Goal: Task Accomplishment & Management: Use online tool/utility

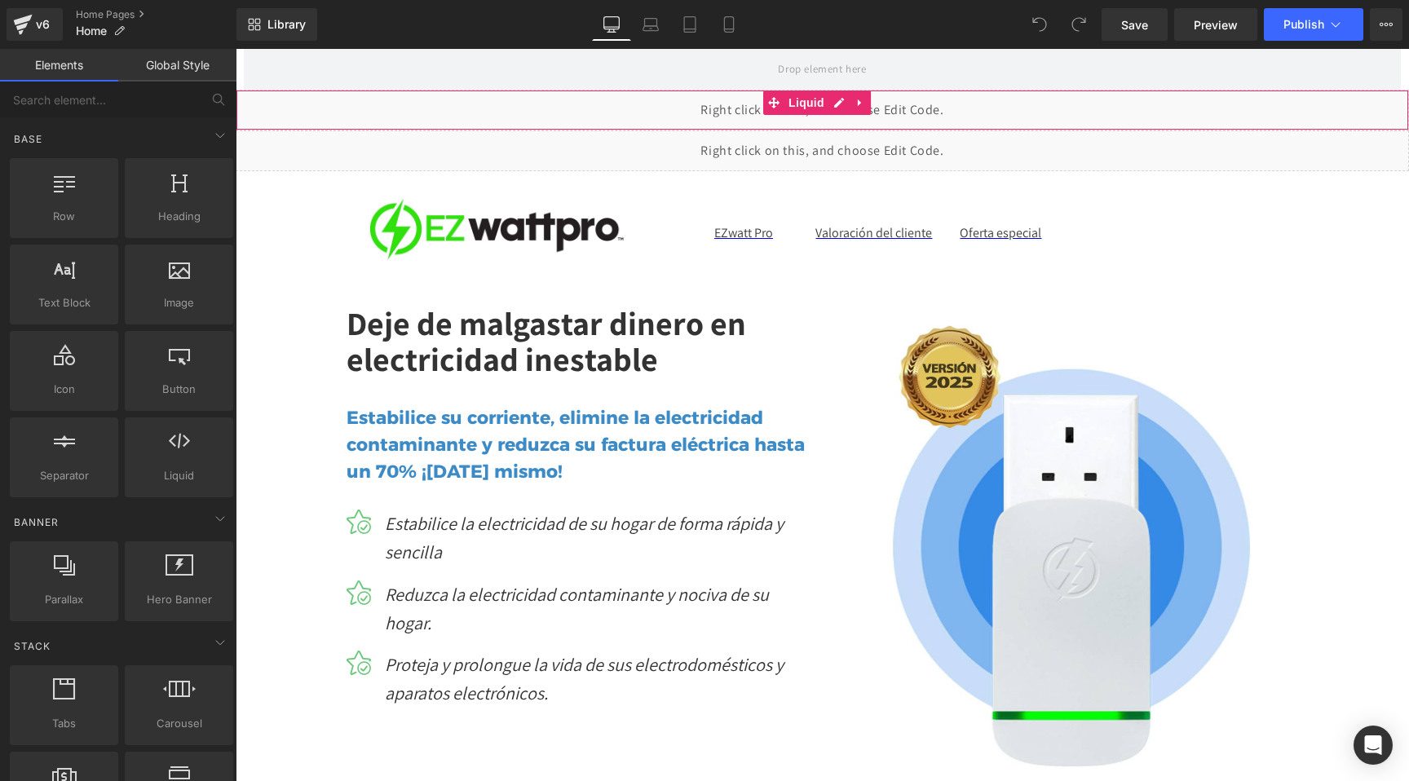
click at [837, 98] on div "Liquid" at bounding box center [822, 110] width 1173 height 41
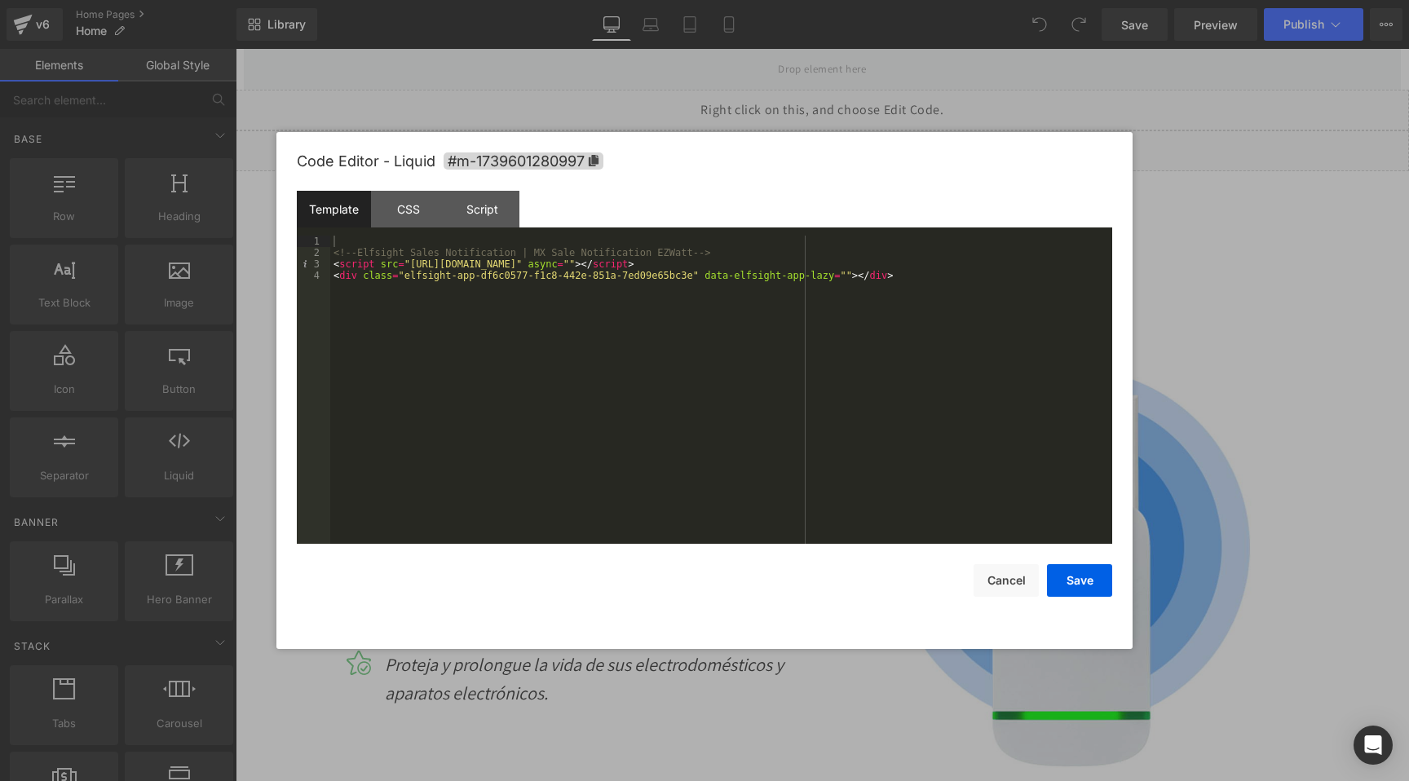
click at [1220, 176] on div at bounding box center [704, 390] width 1409 height 781
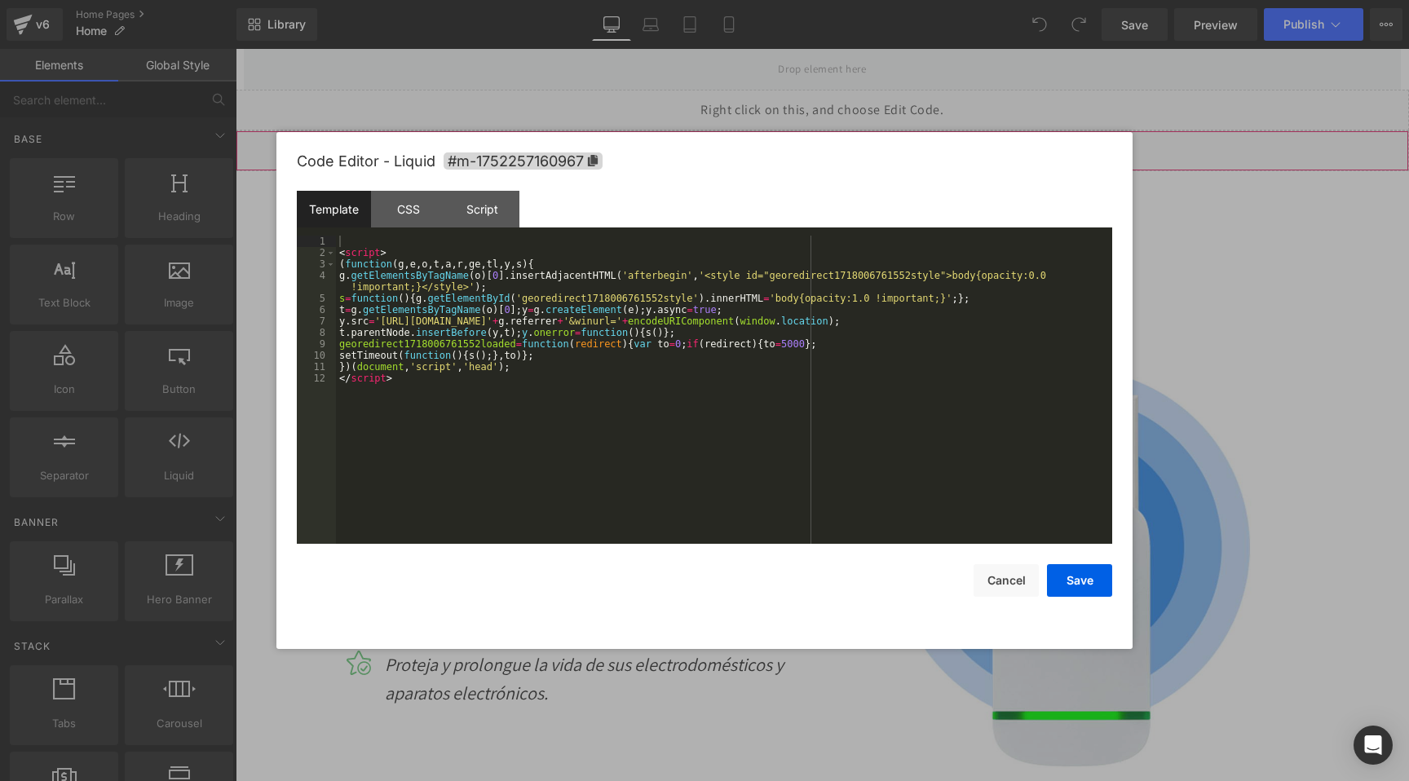
click at [841, 138] on div "Liquid" at bounding box center [822, 150] width 1173 height 41
click at [406, 215] on div "CSS" at bounding box center [408, 209] width 74 height 37
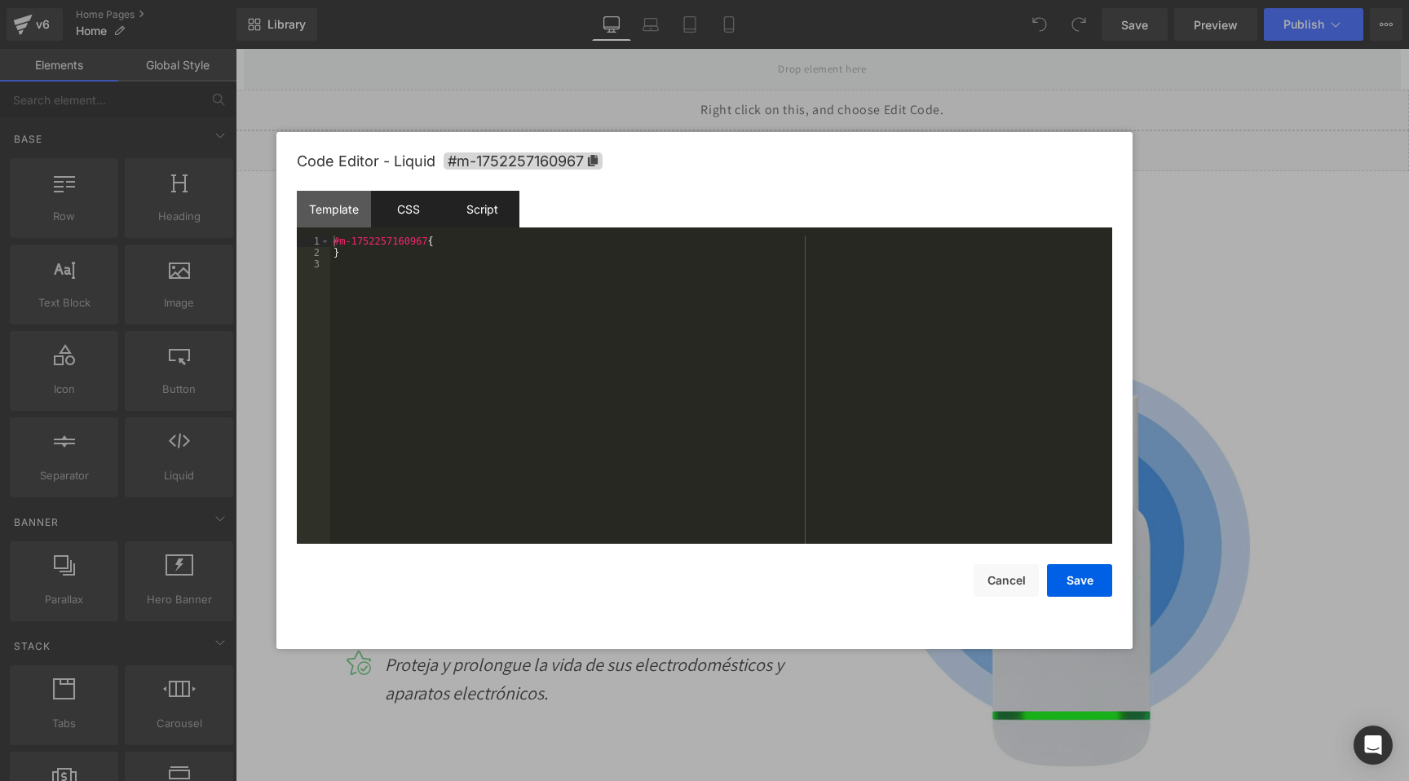
click at [474, 214] on div "Script" at bounding box center [482, 209] width 74 height 37
click at [350, 209] on div "Template" at bounding box center [334, 209] width 74 height 37
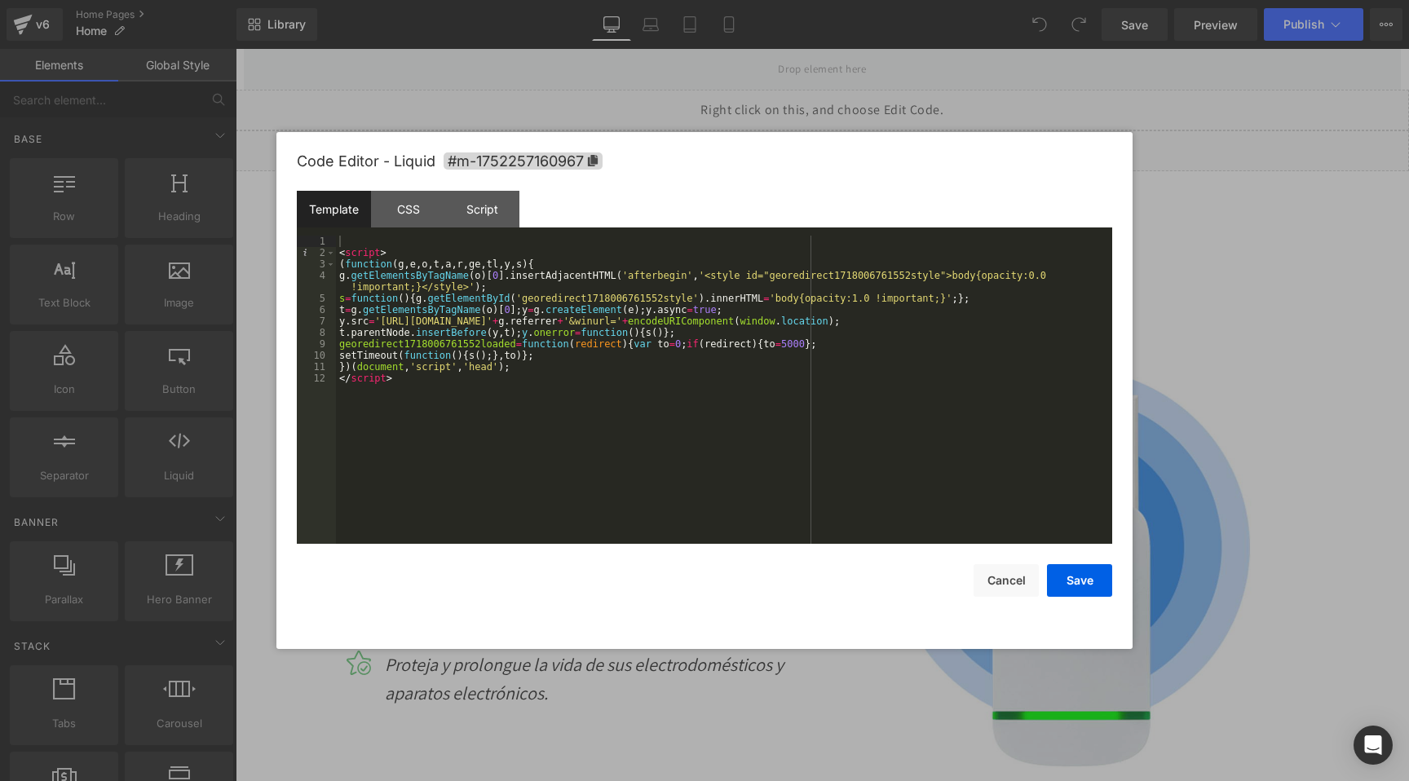
click at [1312, 239] on div at bounding box center [704, 390] width 1409 height 781
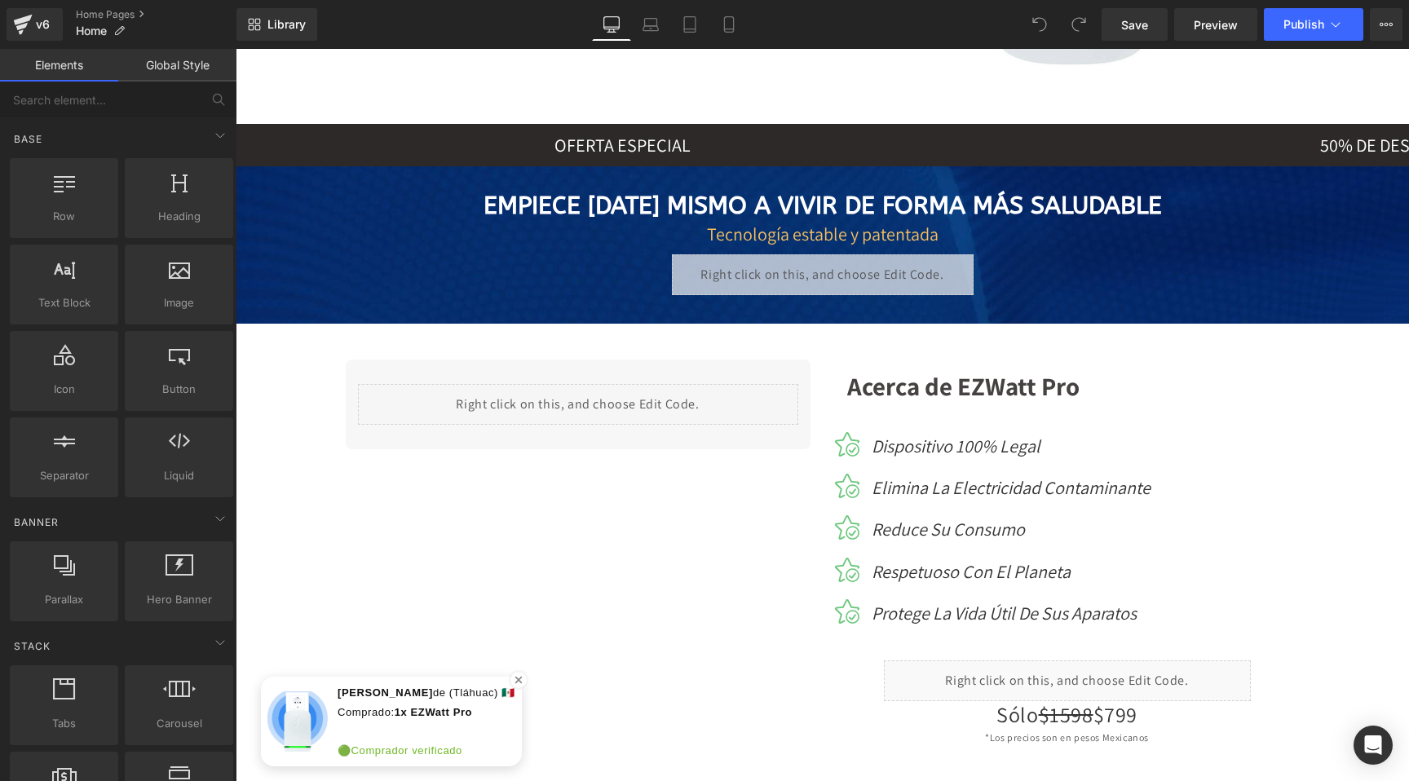
scroll to position [10, 0]
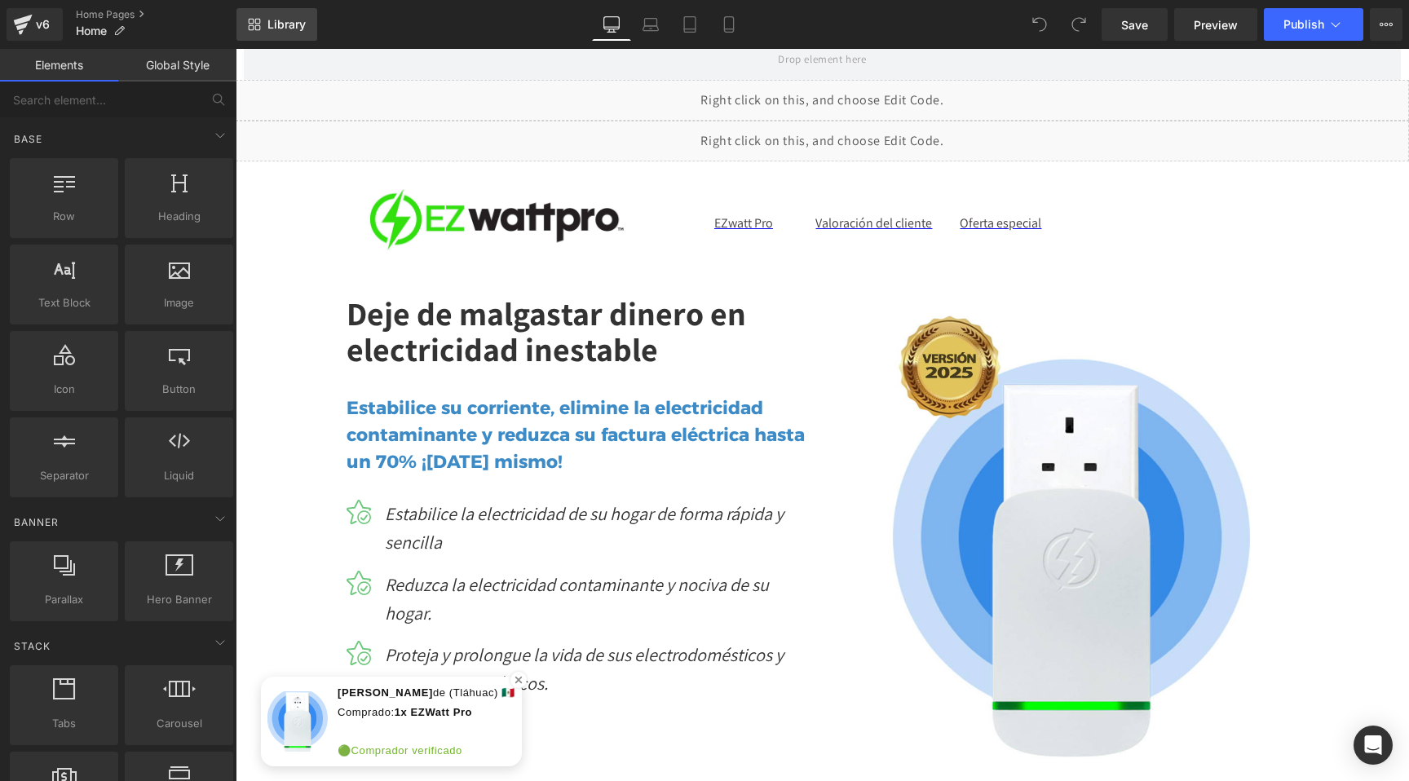
click at [298, 29] on span "Library" at bounding box center [286, 24] width 38 height 15
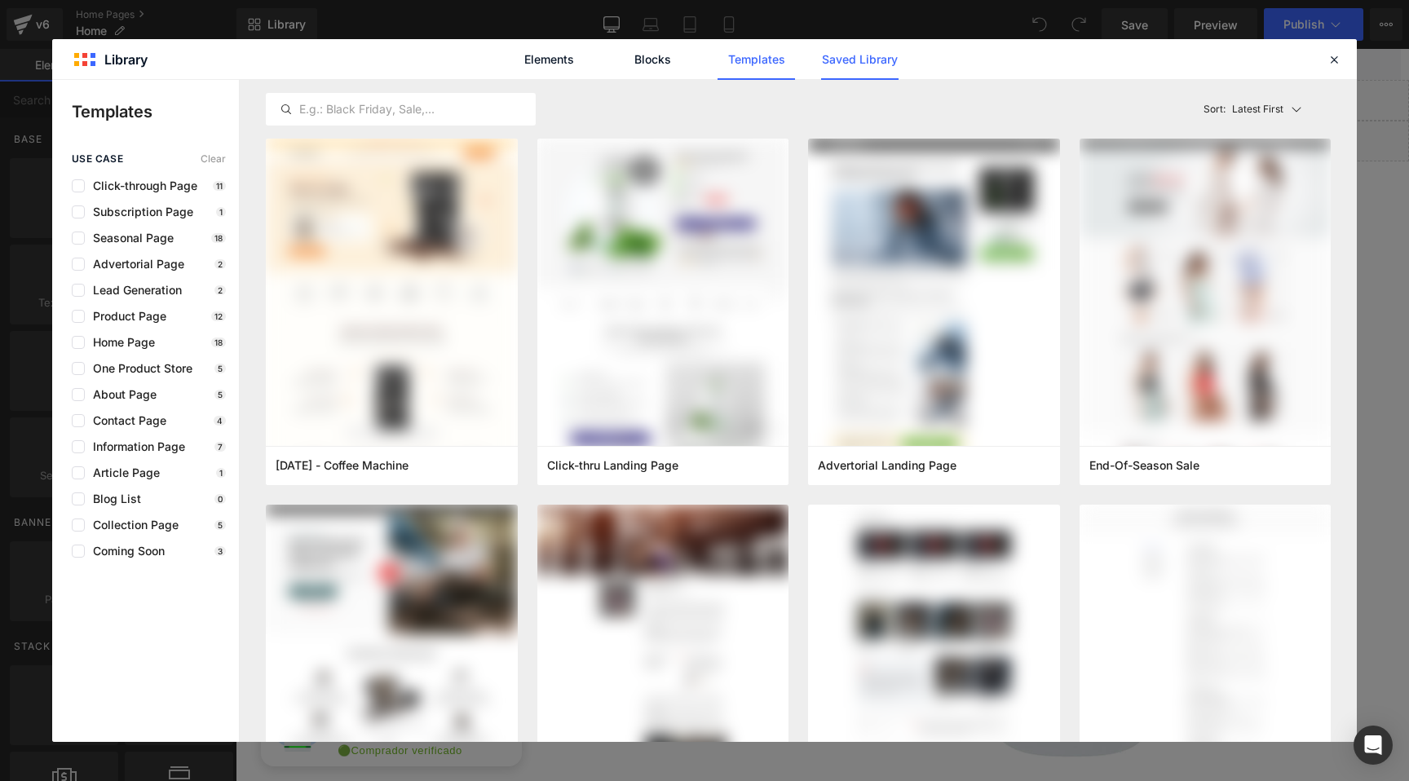
click at [889, 56] on link "Saved Library" at bounding box center [859, 59] width 77 height 41
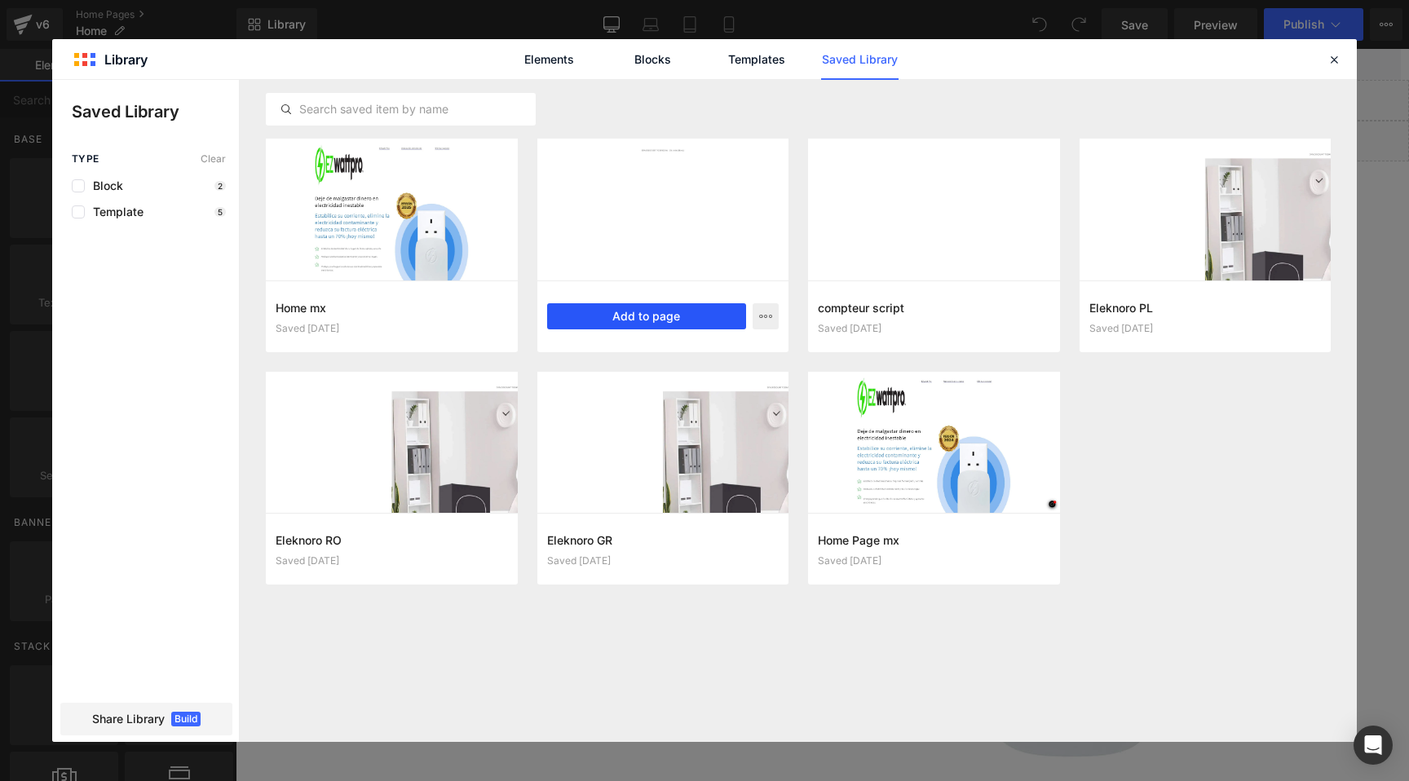
click at [616, 317] on button "Add to page" at bounding box center [647, 316] width 200 height 26
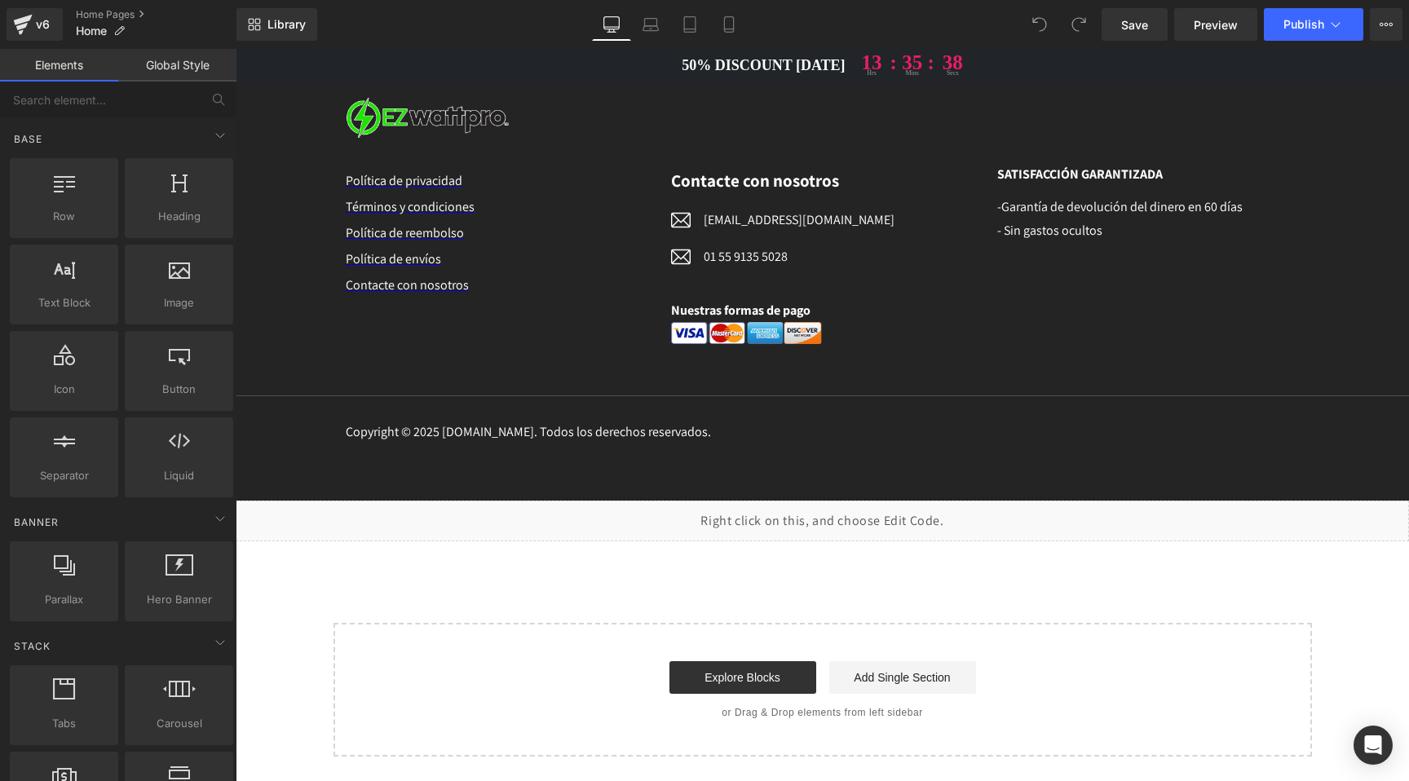
scroll to position [8447, 0]
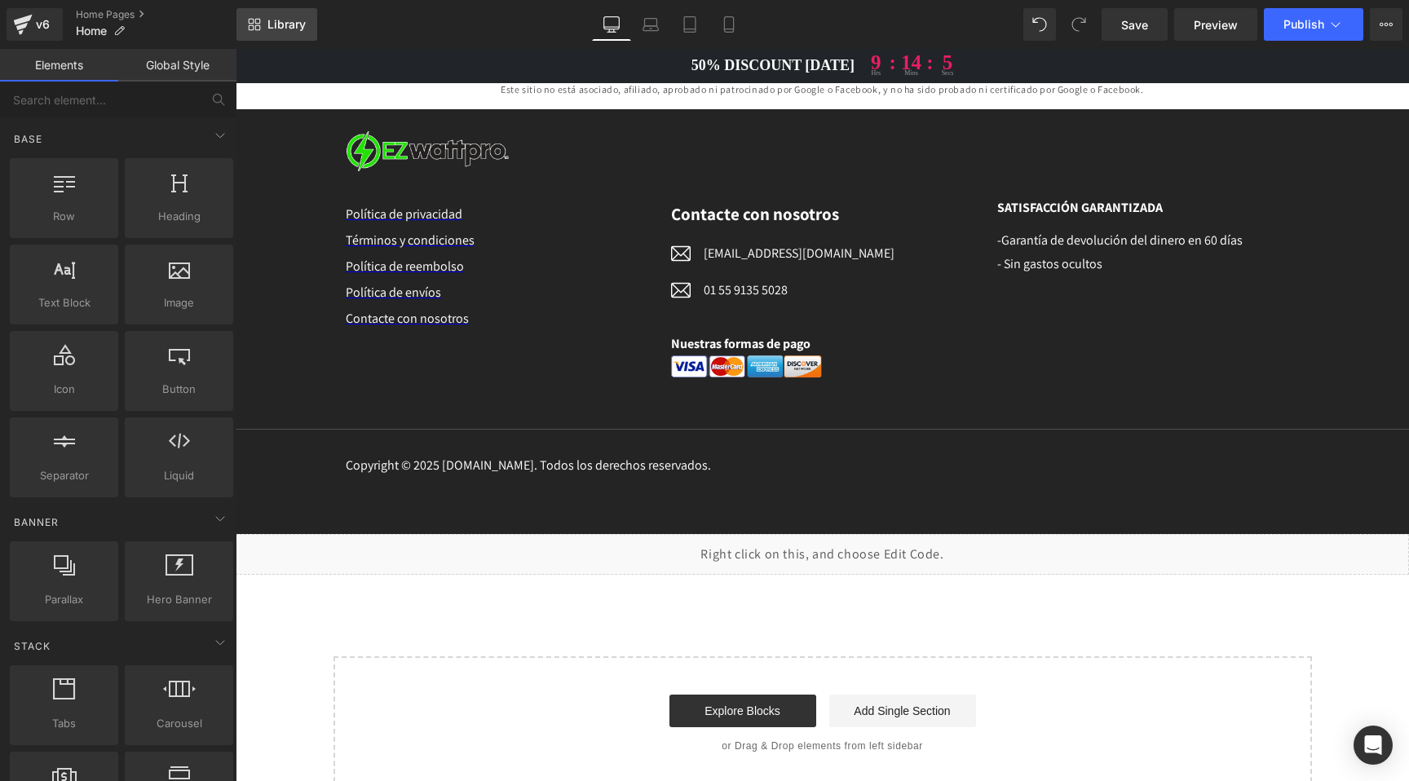
click at [268, 21] on span "Library" at bounding box center [286, 24] width 38 height 15
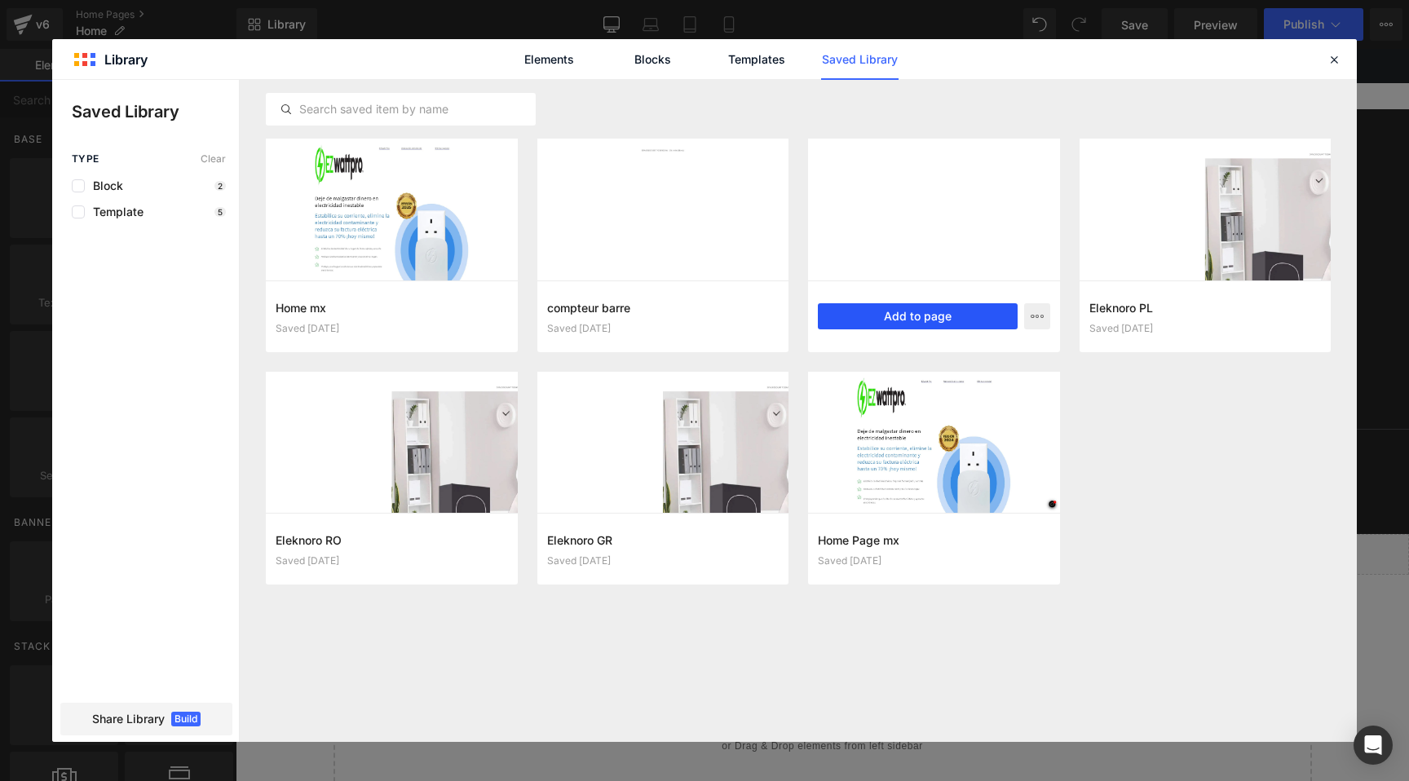
click at [928, 315] on button "Add to page" at bounding box center [918, 316] width 200 height 26
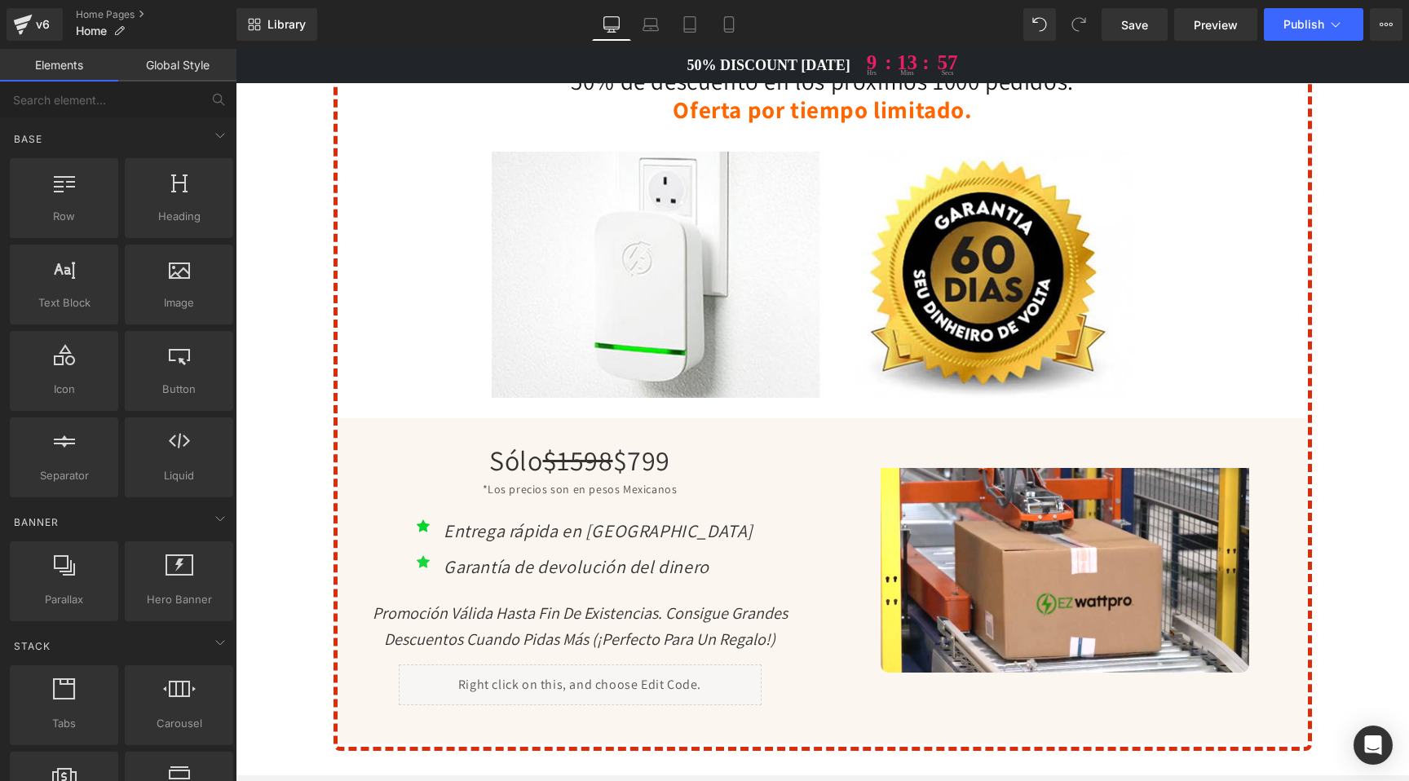
scroll to position [3359, 0]
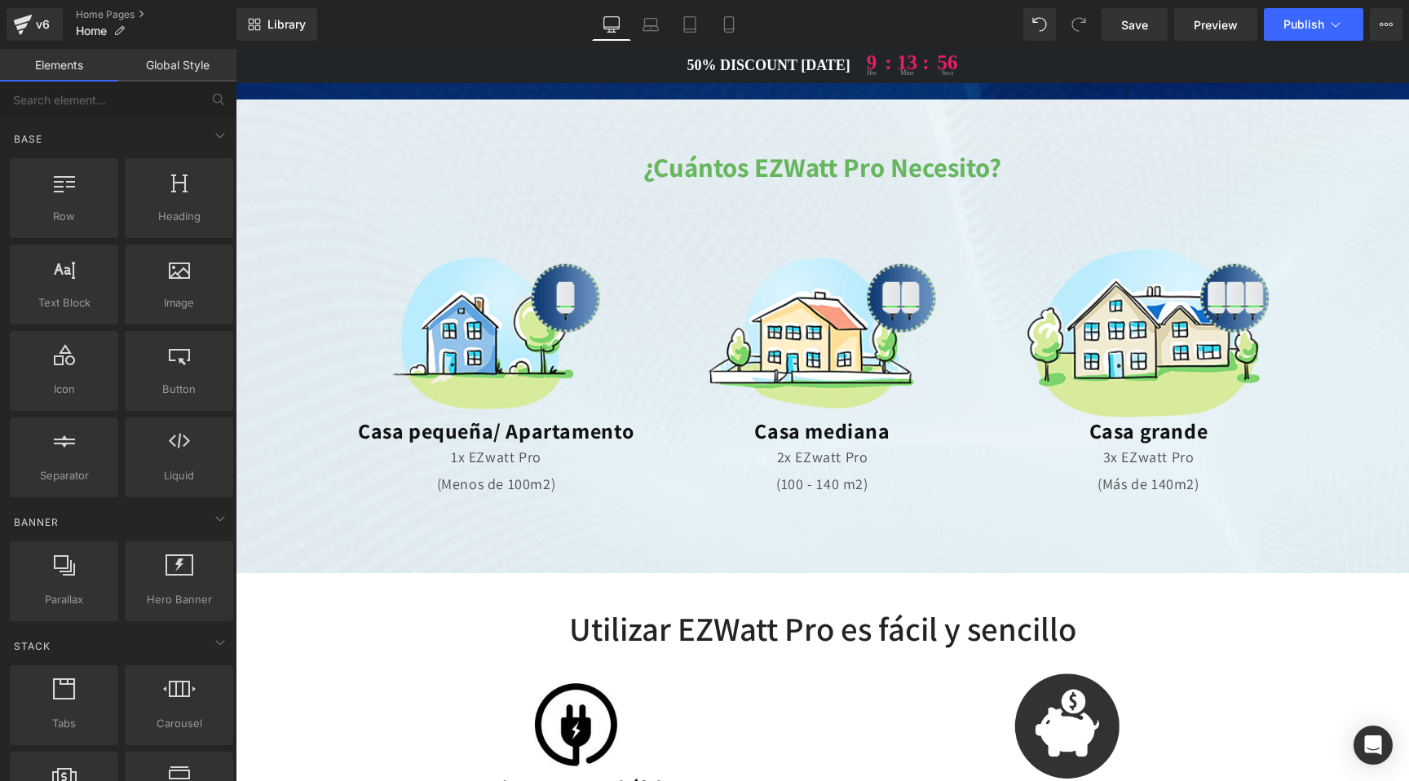
click at [768, 60] on div "50% DISCOUNT [DATE] 9 hrs : 13 : mins 56 secs Text Block" at bounding box center [822, 65] width 929 height 21
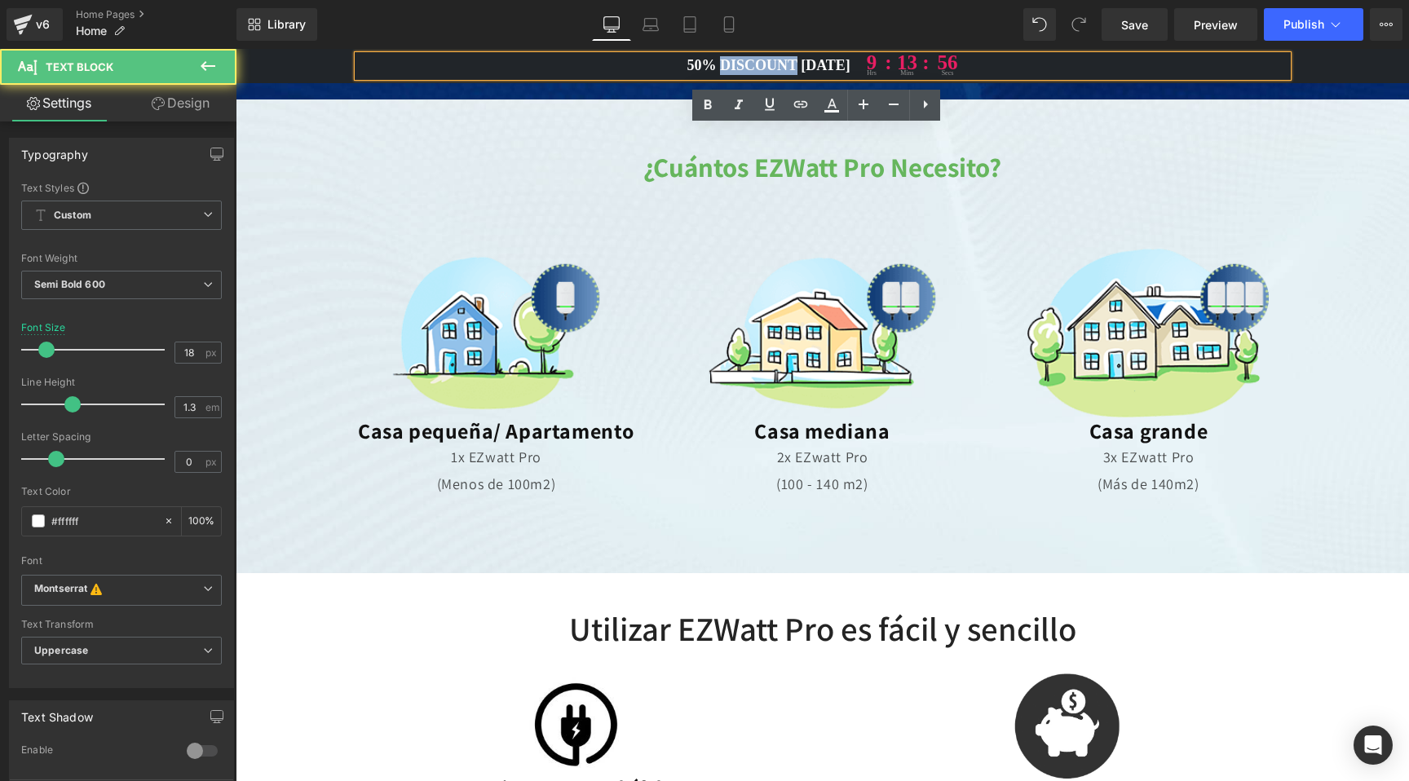
click at [768, 60] on p "50% DISCOUNT [DATE] 9 hrs : 13 : mins 56 secs" at bounding box center [822, 65] width 929 height 21
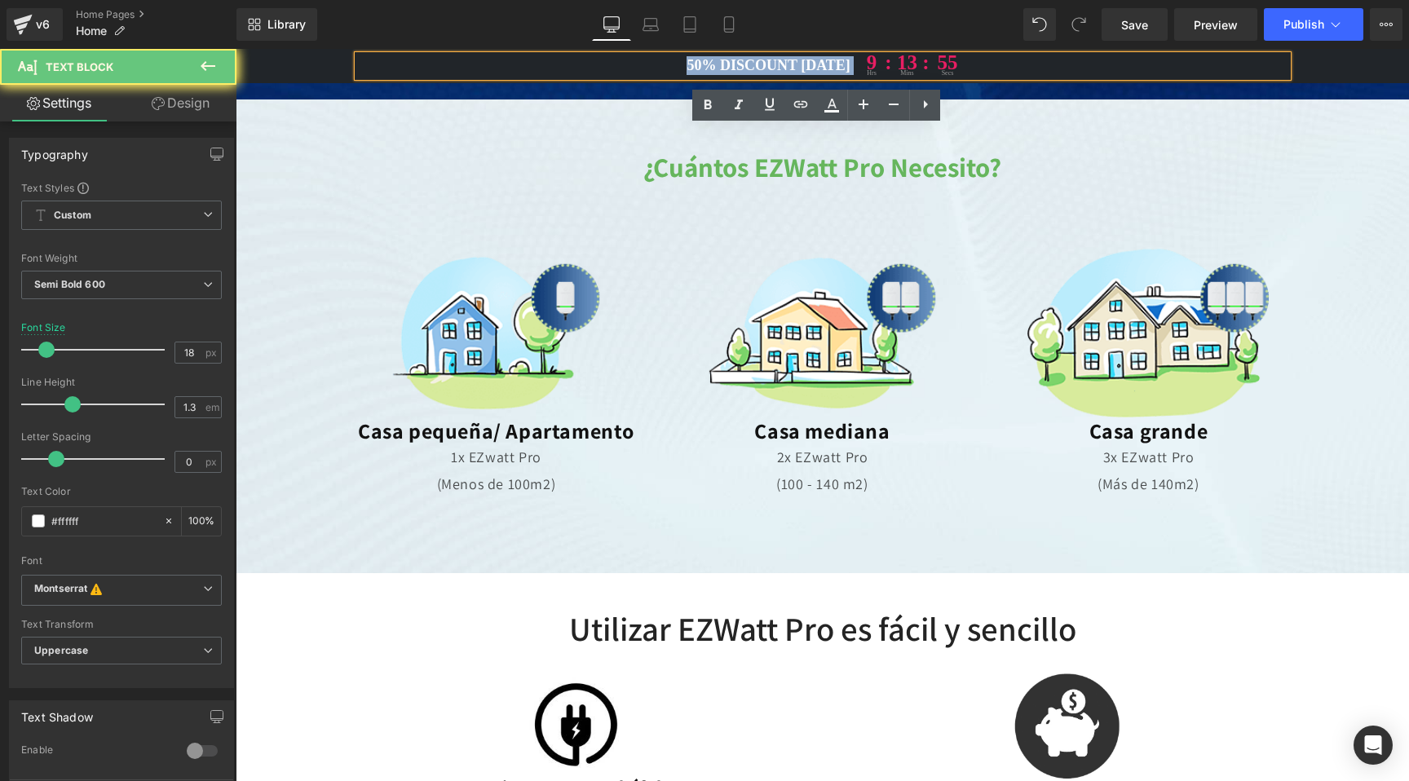
click at [768, 60] on p "50% DISCOUNT [DATE] 9 hrs : 13 : mins 55 secs" at bounding box center [822, 65] width 929 height 21
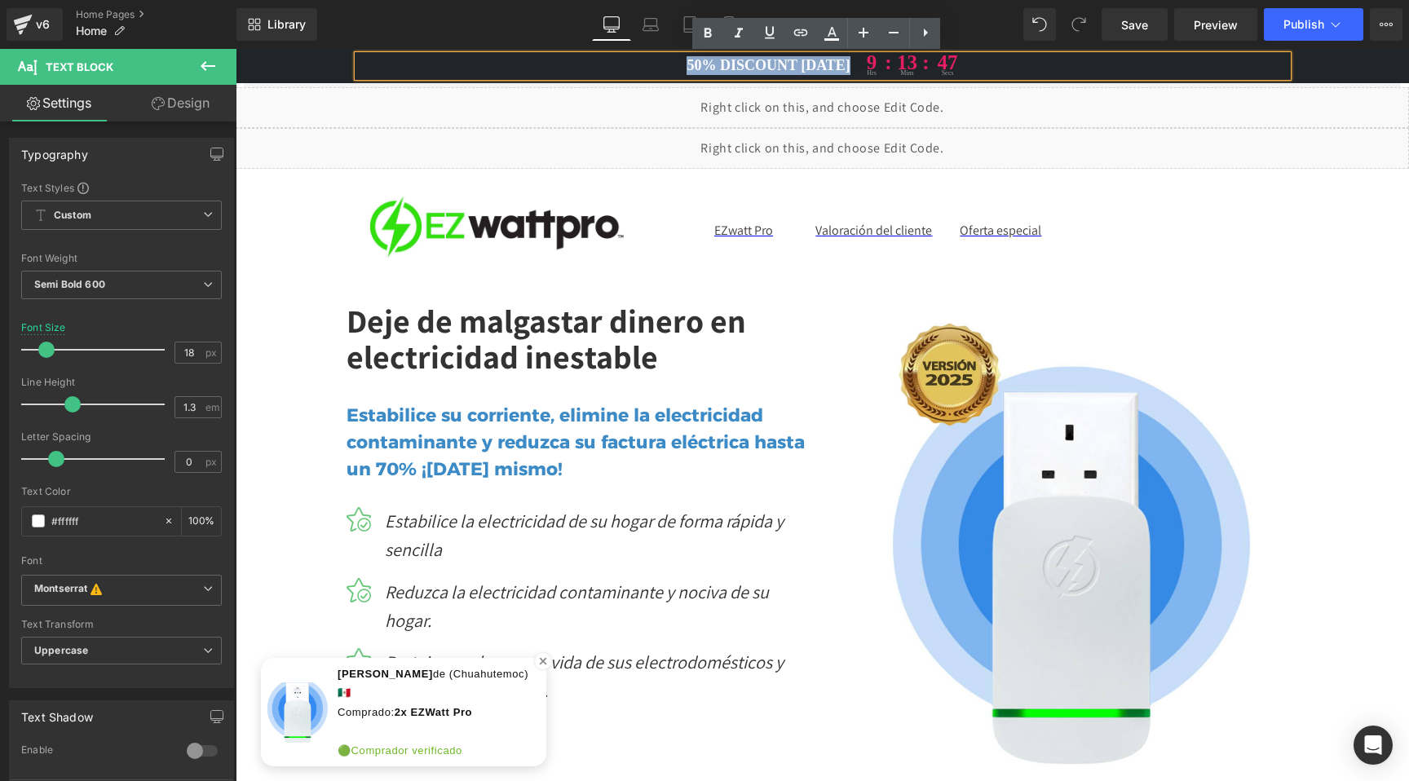
scroll to position [0, 0]
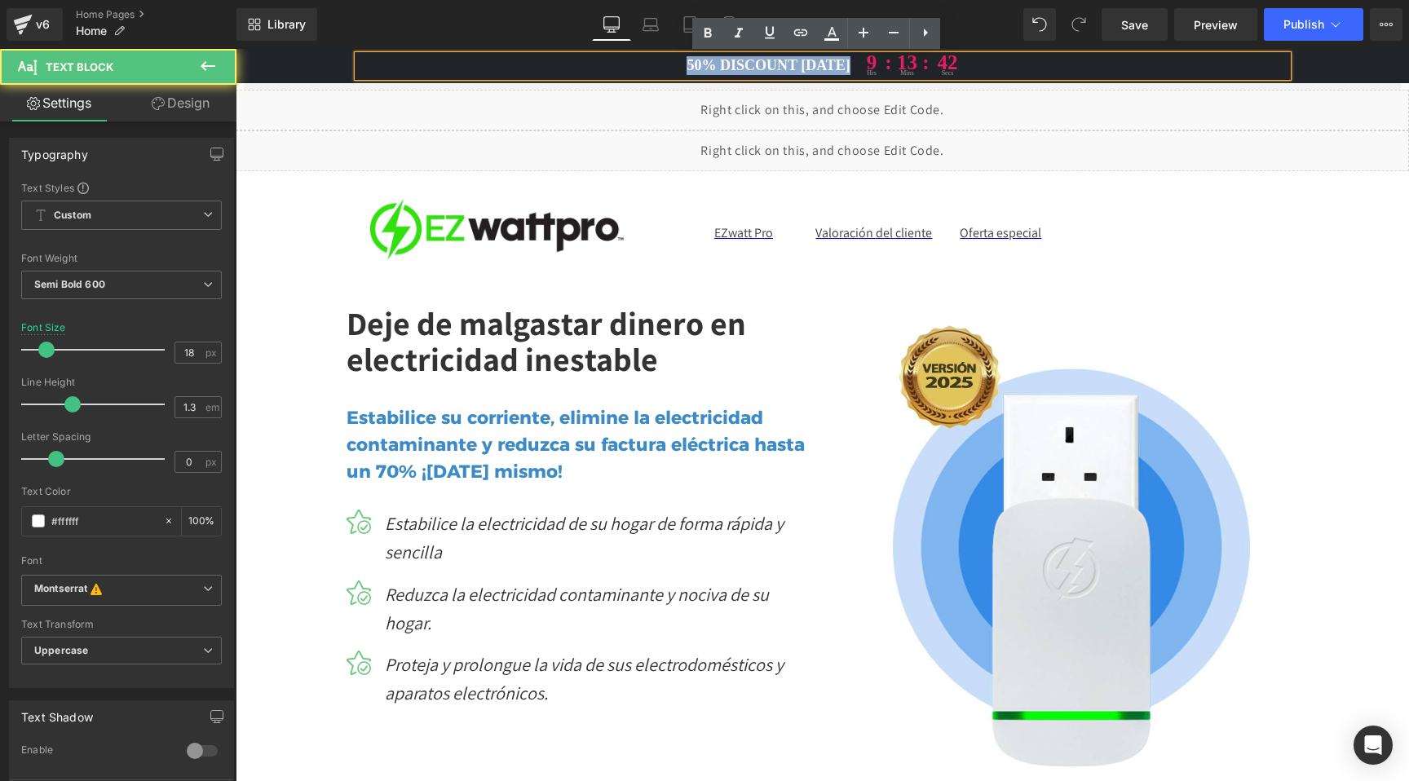
click at [790, 63] on p "50% DISCOUNT [DATE] 9 hrs : 13 : mins 42 secs" at bounding box center [822, 65] width 929 height 21
copy p "50% DISCOUNT [DATE]"
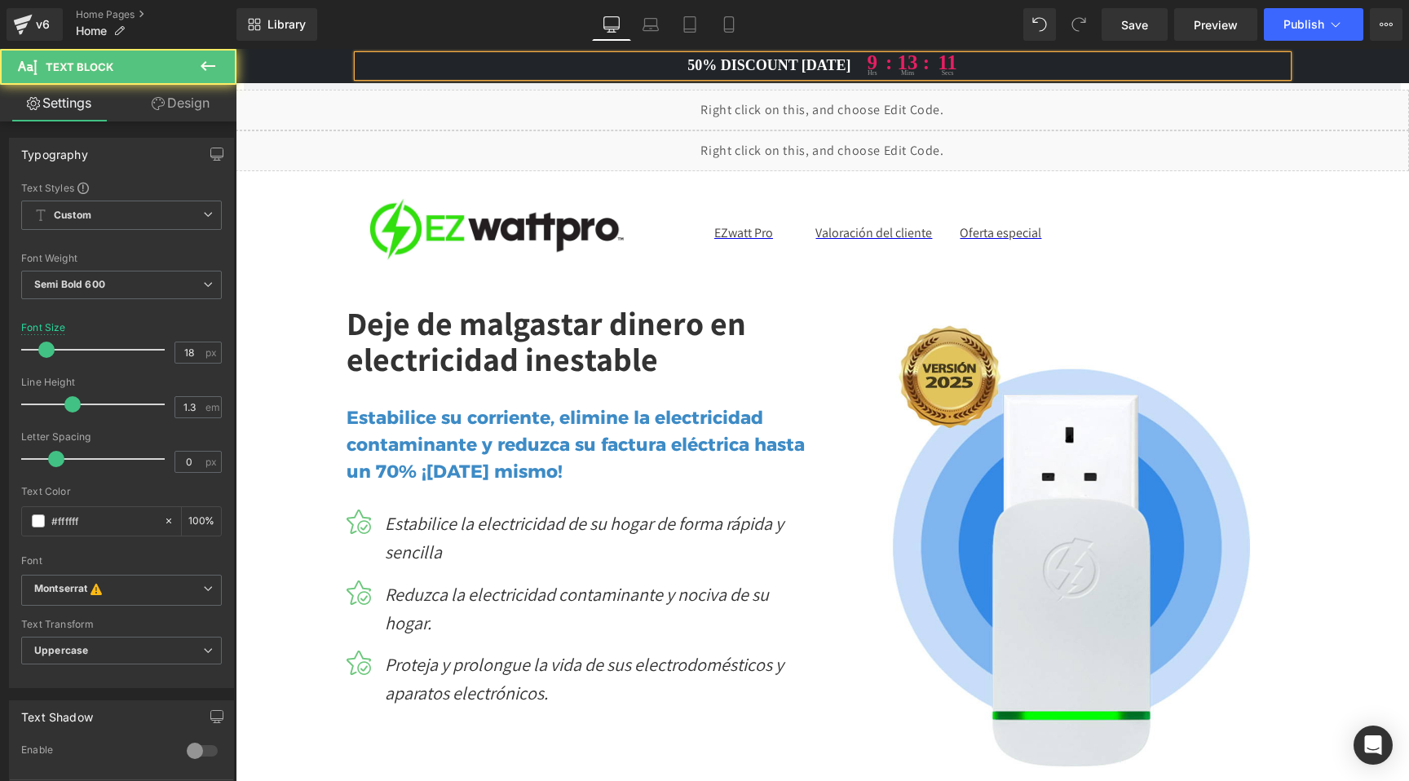
click at [798, 64] on p "50% DISCOUNT [DATE] 9 hrs : 13 : mins 11 secs" at bounding box center [822, 65] width 929 height 21
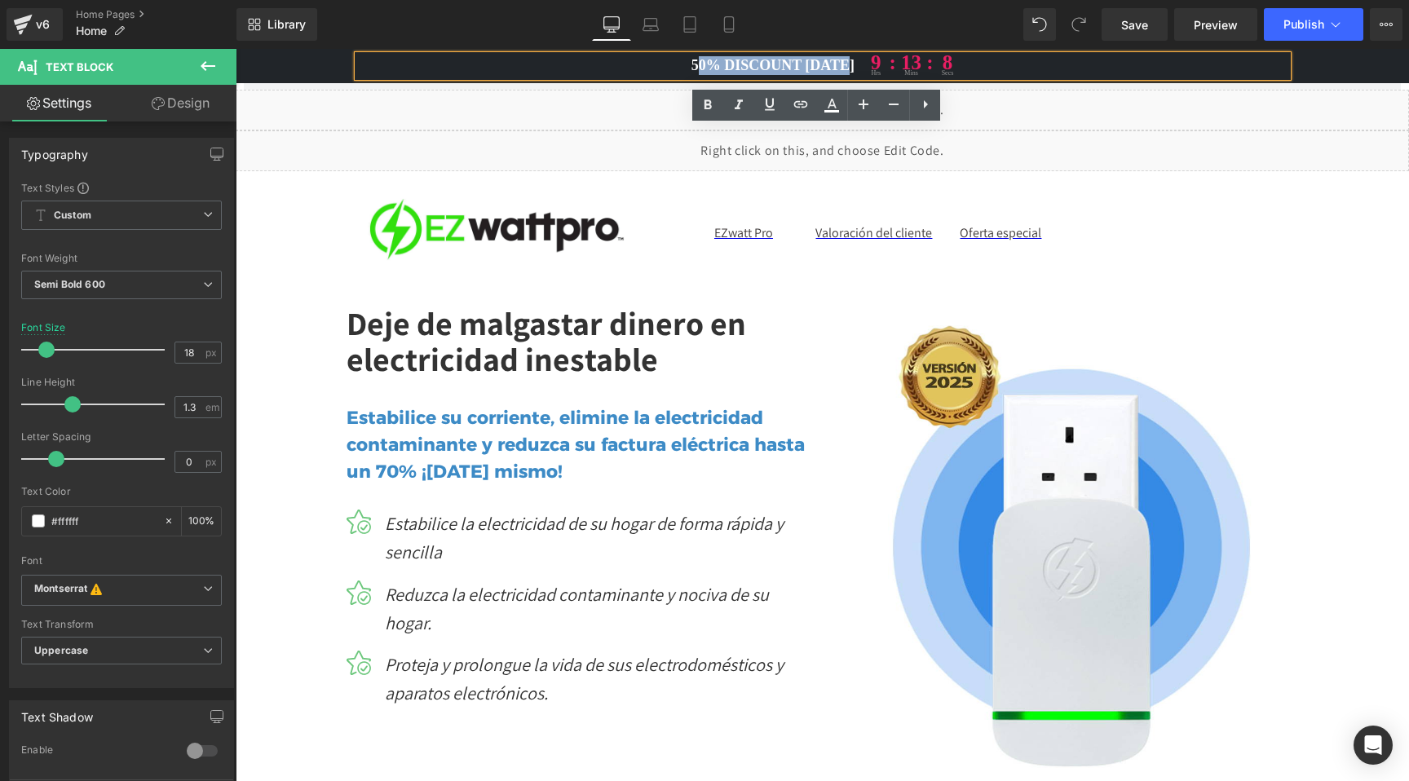
drag, startPoint x: 844, startPoint y: 64, endPoint x: 692, endPoint y: 68, distance: 151.7
click at [692, 68] on p "50% DISCOUNT [DATE] 9 hrs : 13 : mins 8 secs" at bounding box center [822, 65] width 929 height 21
paste div
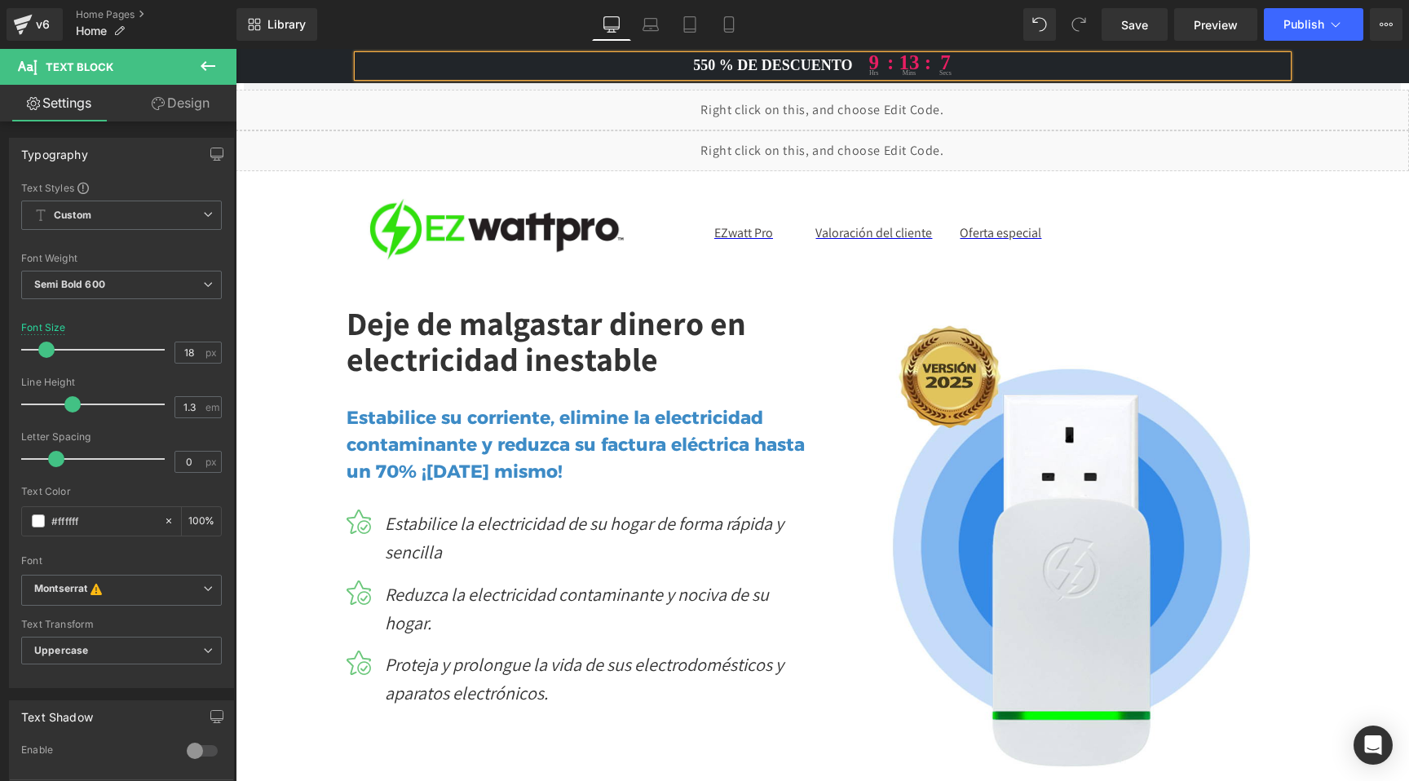
click at [691, 64] on p "550 % DE DESCUENTO 9 hrs : 13 : mins 7 secs" at bounding box center [822, 65] width 929 height 21
click at [763, 69] on p "50 % DE DESCUENTO 9 hrs : 13 : mins 4 secs" at bounding box center [822, 65] width 929 height 21
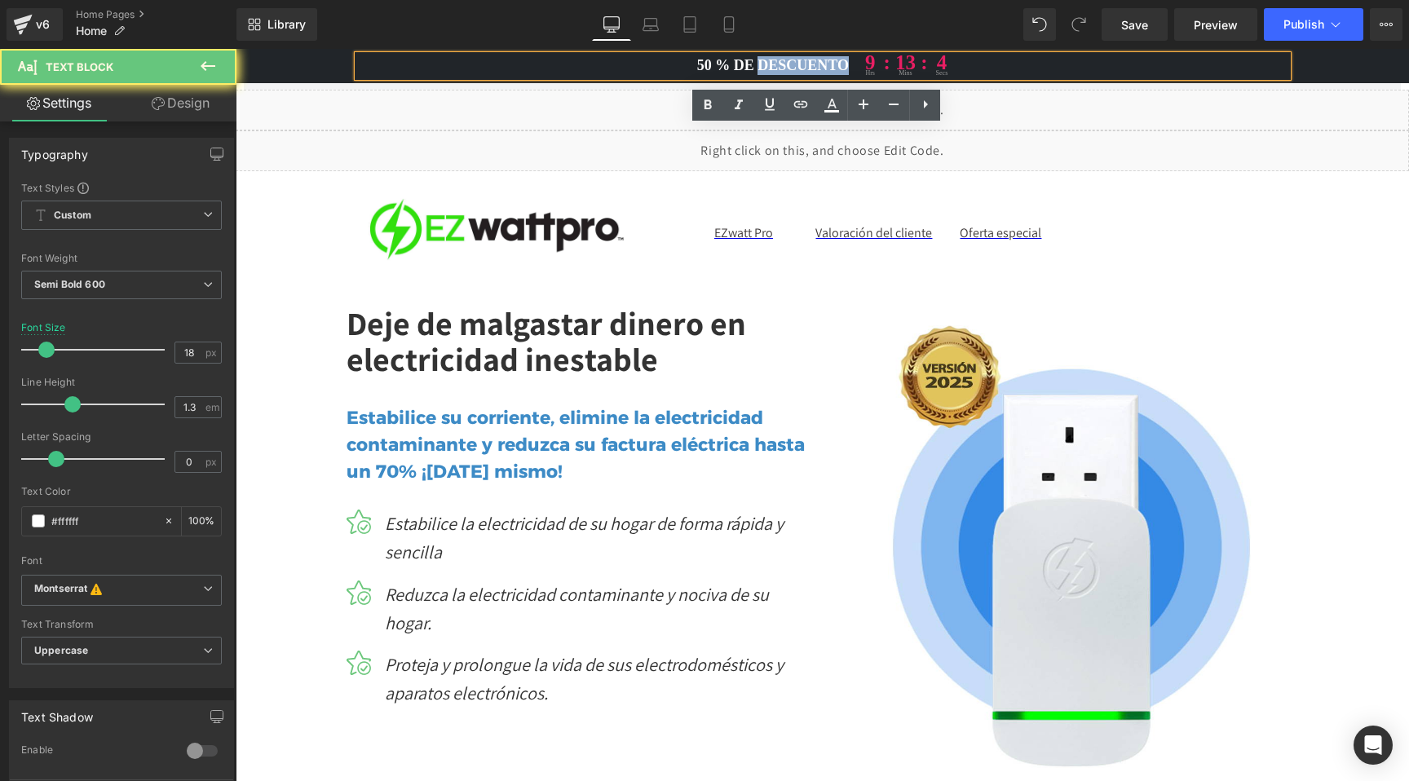
click at [763, 69] on p "50 % DE DESCUENTO 9 hrs : 13 : mins 4 secs" at bounding box center [822, 65] width 929 height 21
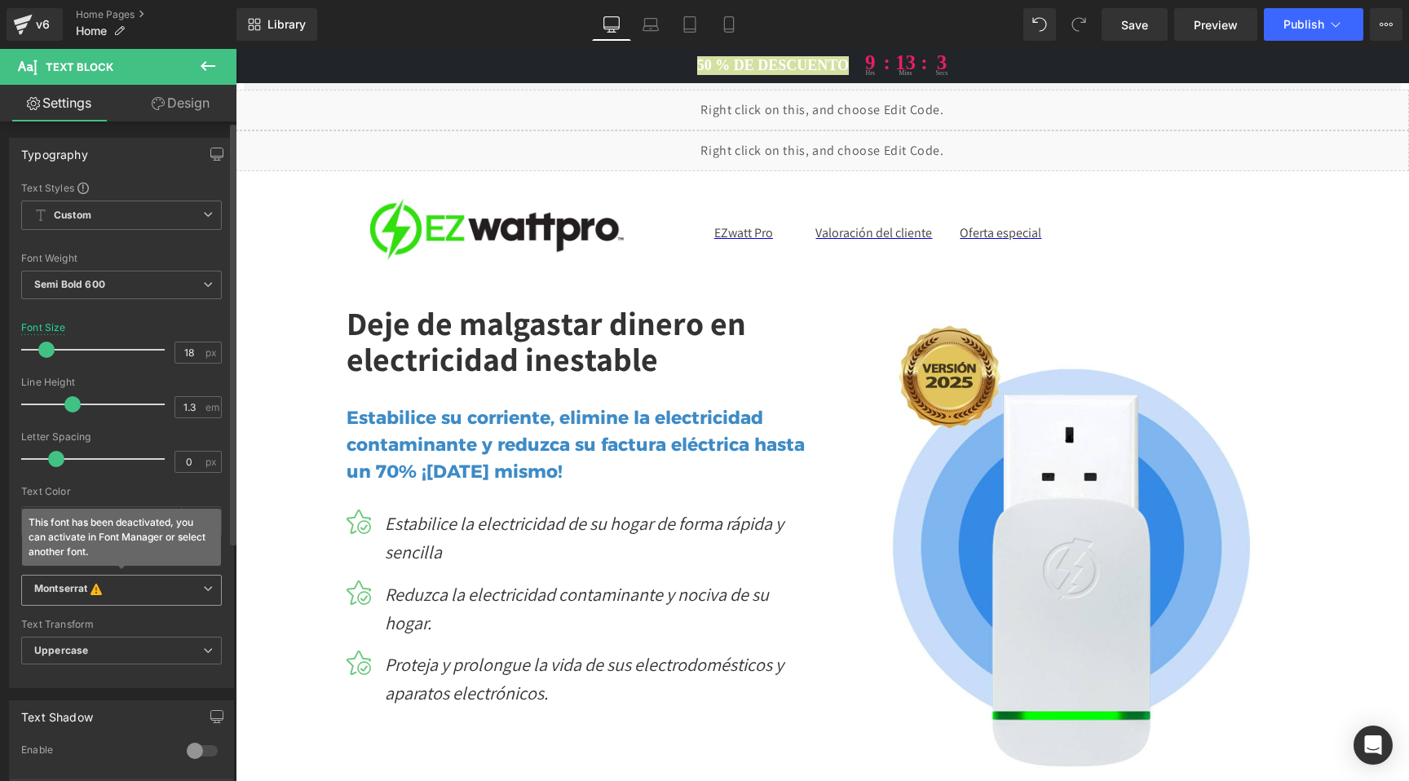
click at [91, 592] on icon at bounding box center [95, 588] width 11 height 13
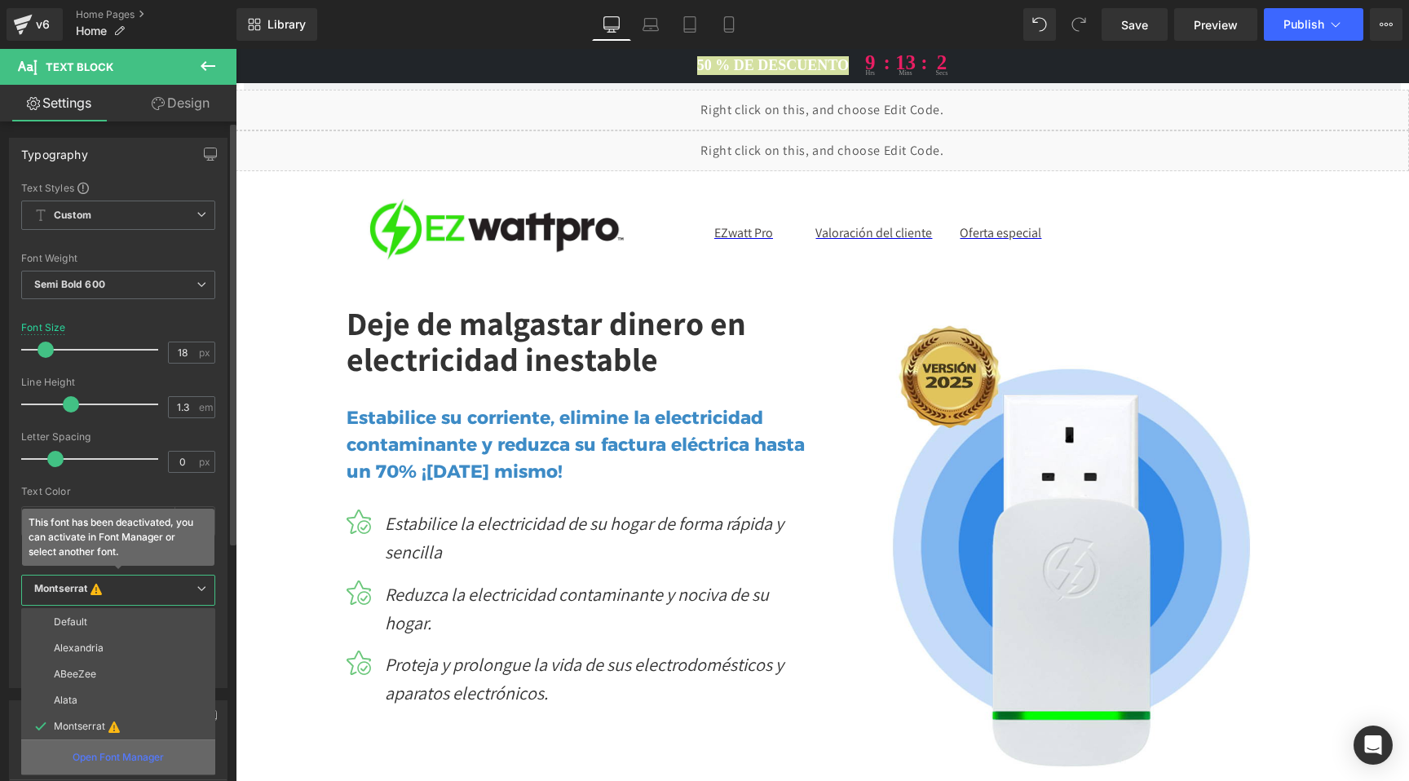
click at [96, 748] on div "Open Font Manager" at bounding box center [118, 756] width 194 height 35
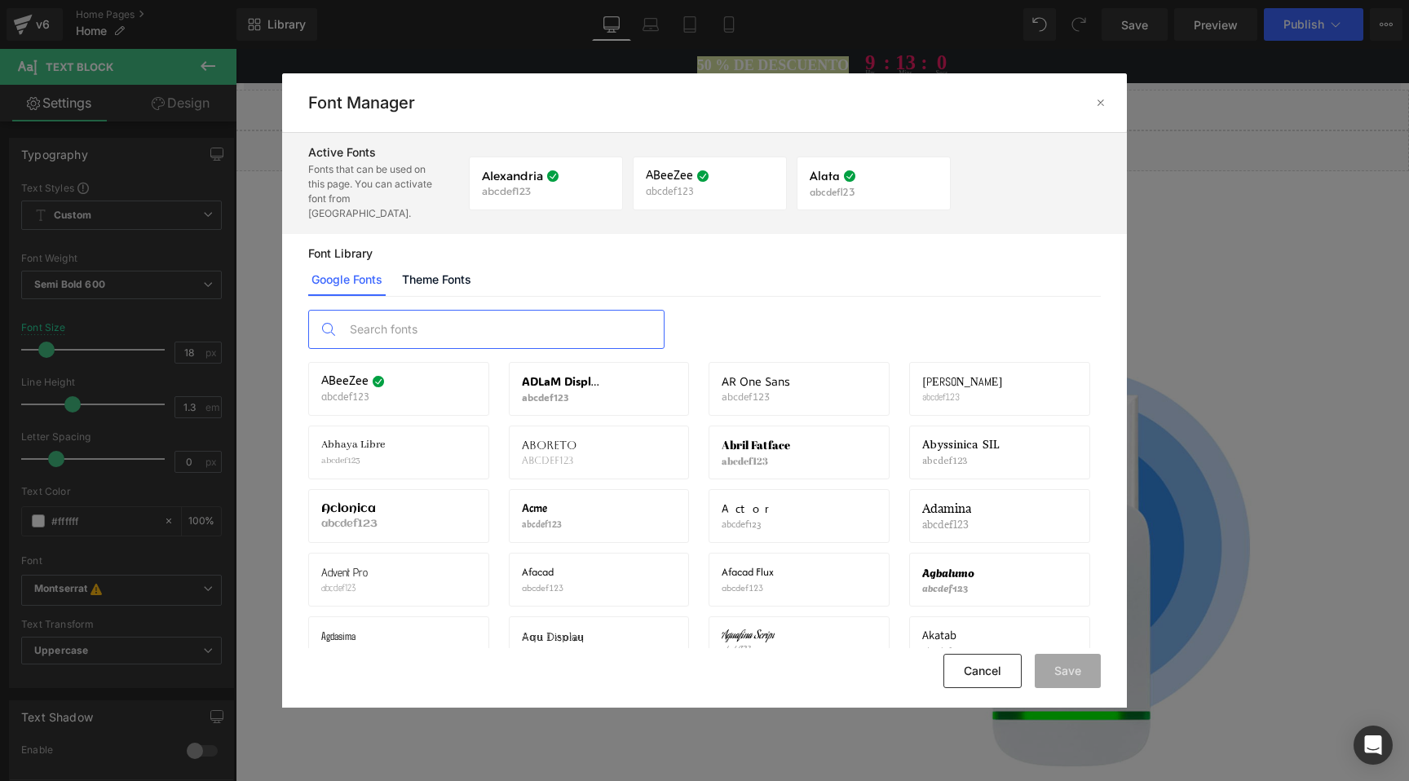
click at [491, 311] on input "text" at bounding box center [503, 329] width 322 height 37
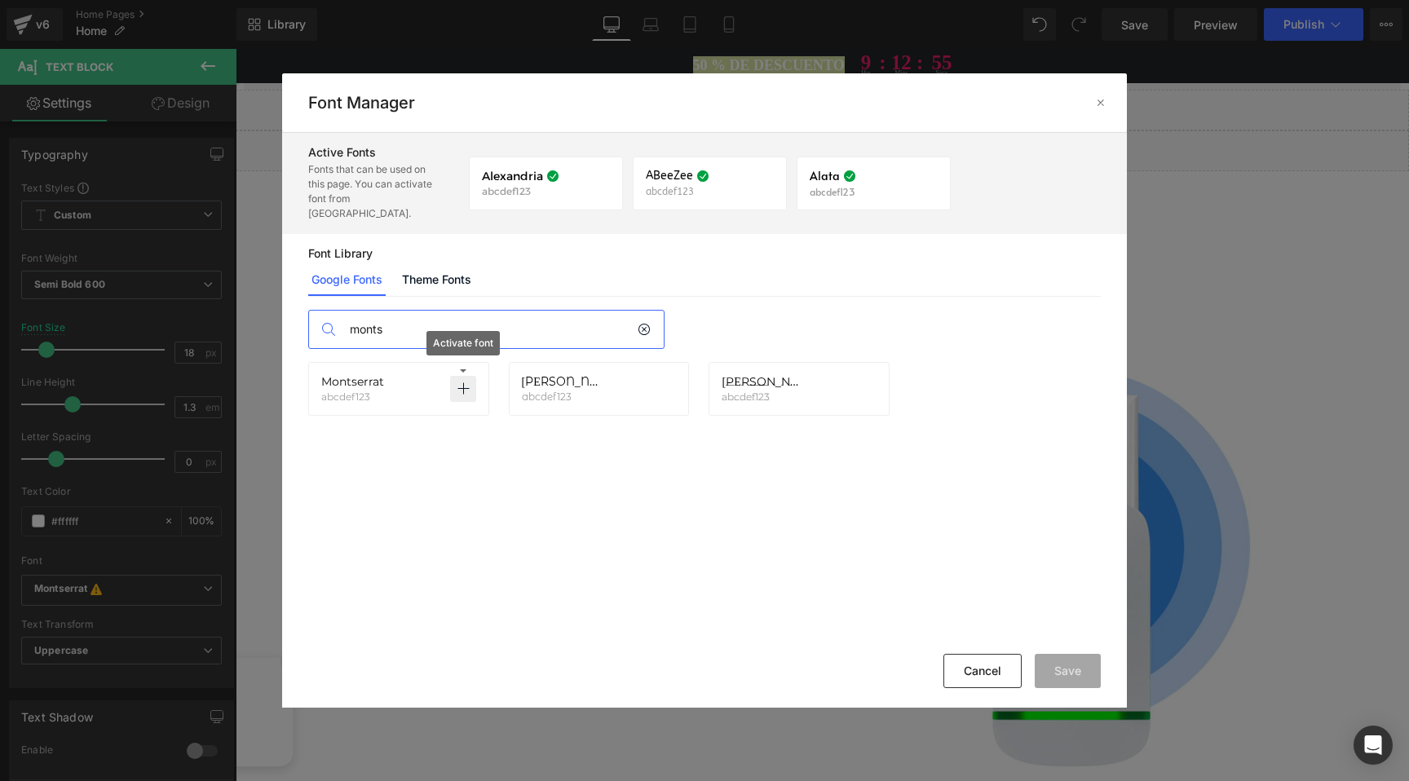
type input "monts"
click at [464, 382] on icon at bounding box center [462, 388] width 13 height 13
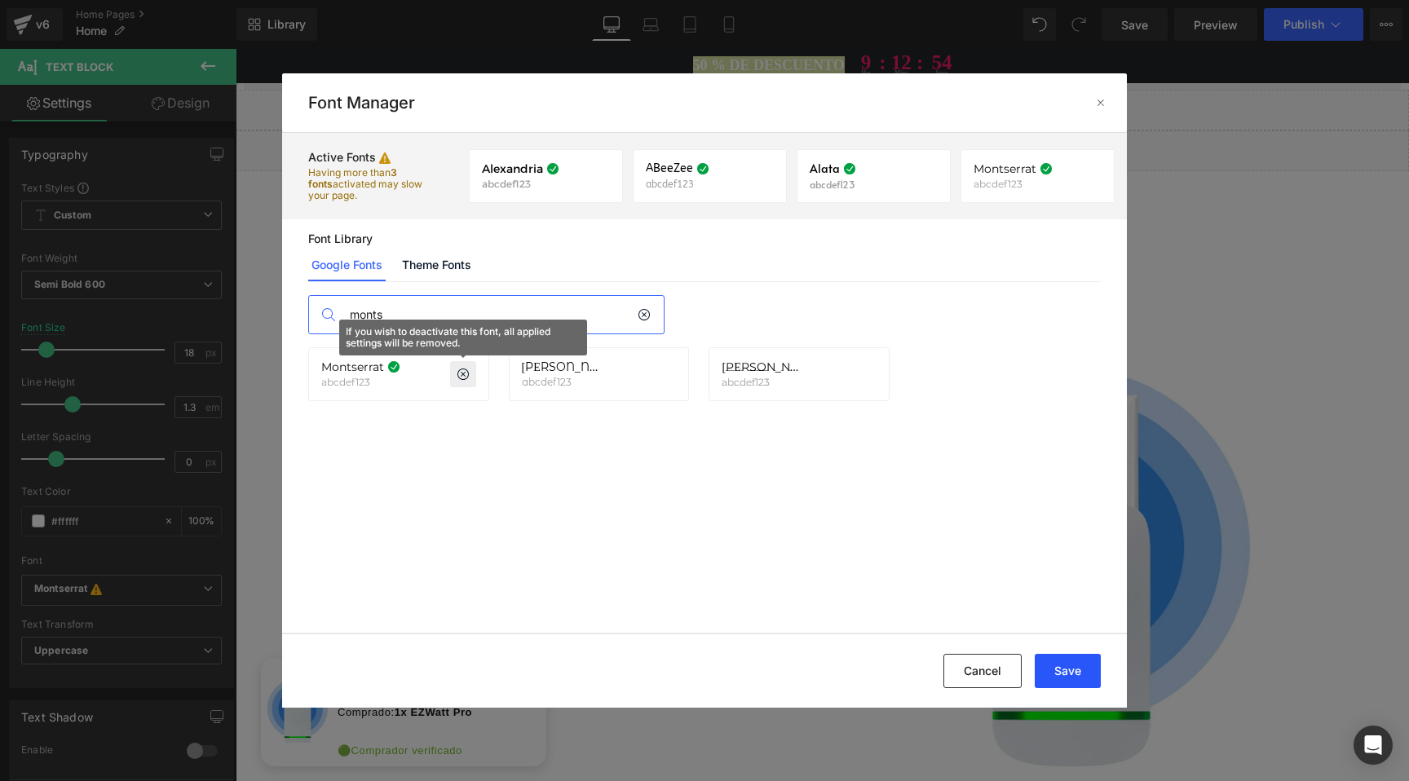
click at [1074, 668] on button "Save" at bounding box center [1067, 671] width 66 height 34
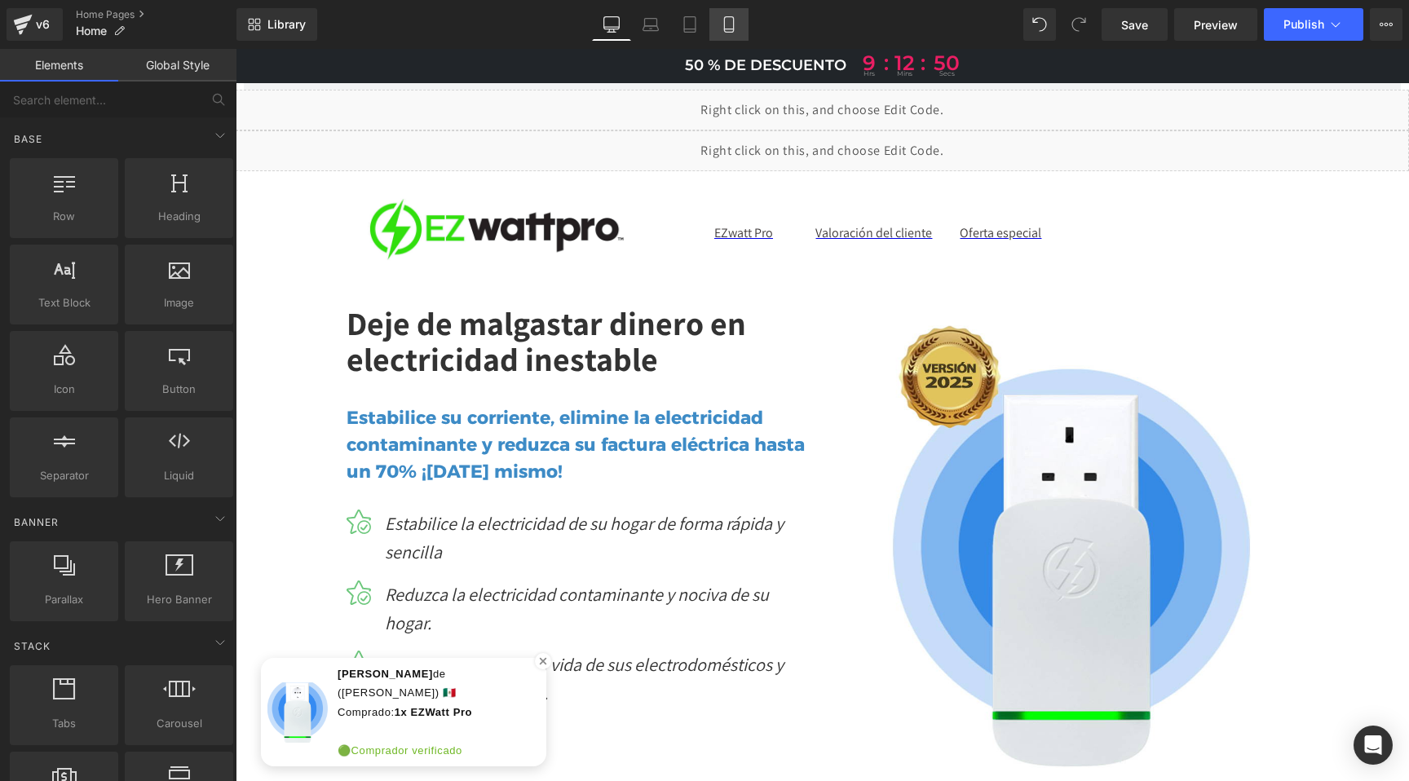
click at [733, 21] on icon at bounding box center [728, 24] width 9 height 15
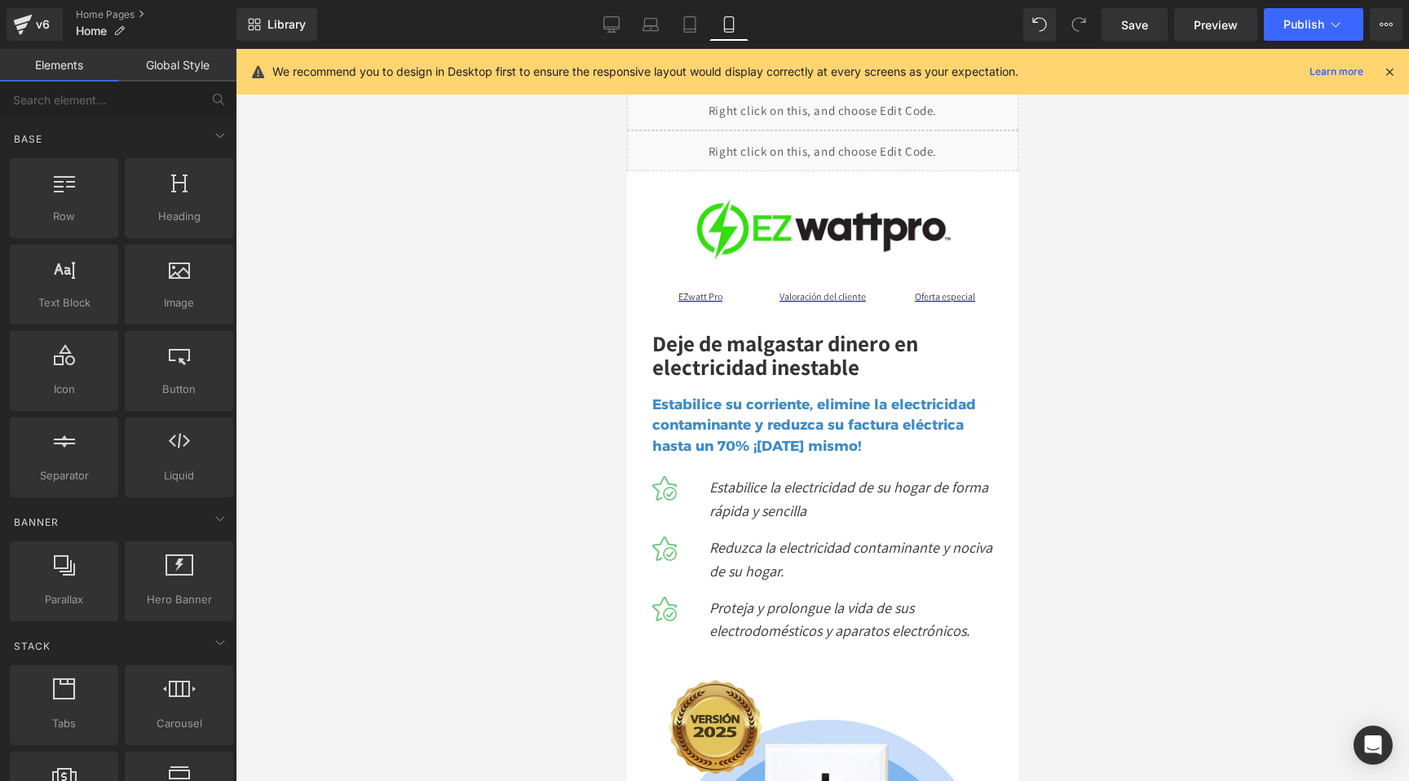
click at [1389, 69] on icon at bounding box center [1389, 71] width 15 height 15
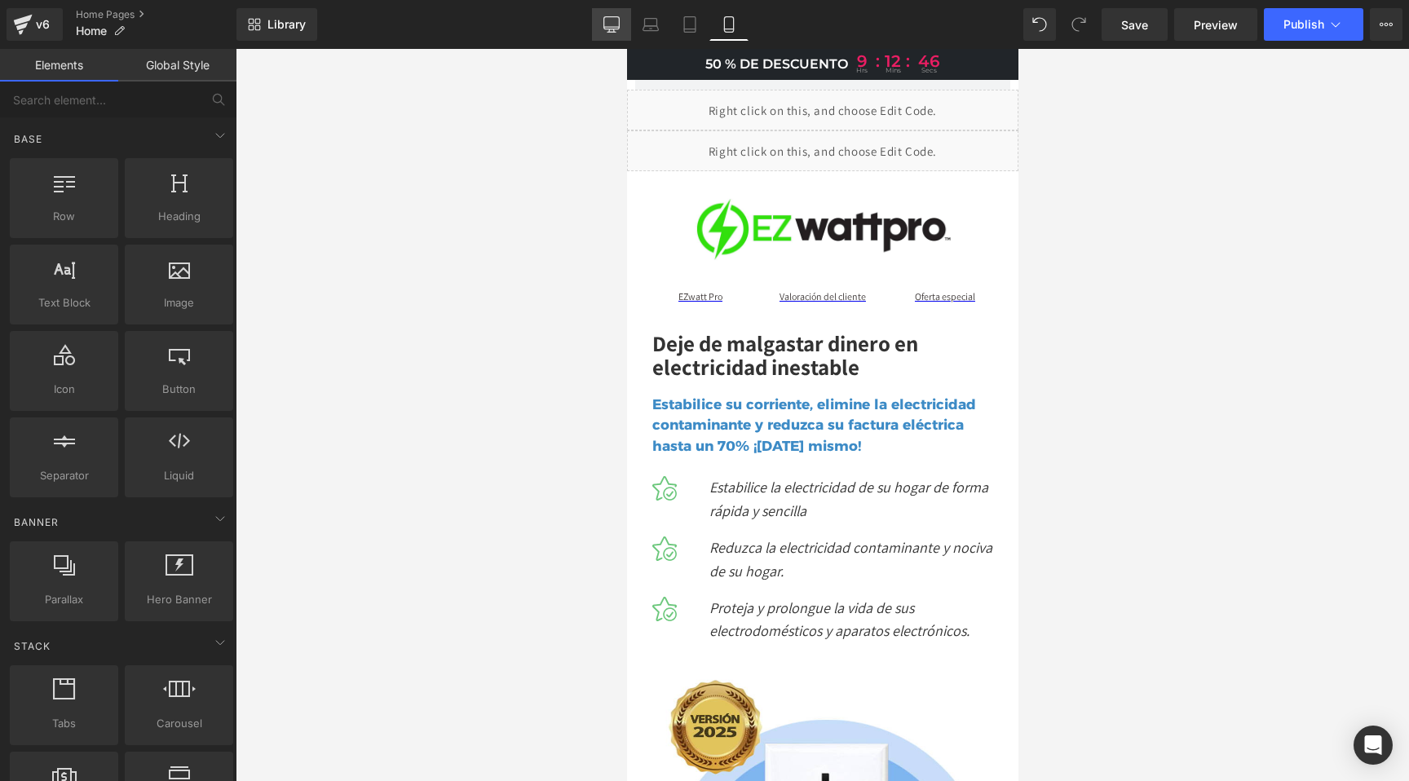
click at [610, 23] on icon at bounding box center [611, 24] width 16 height 16
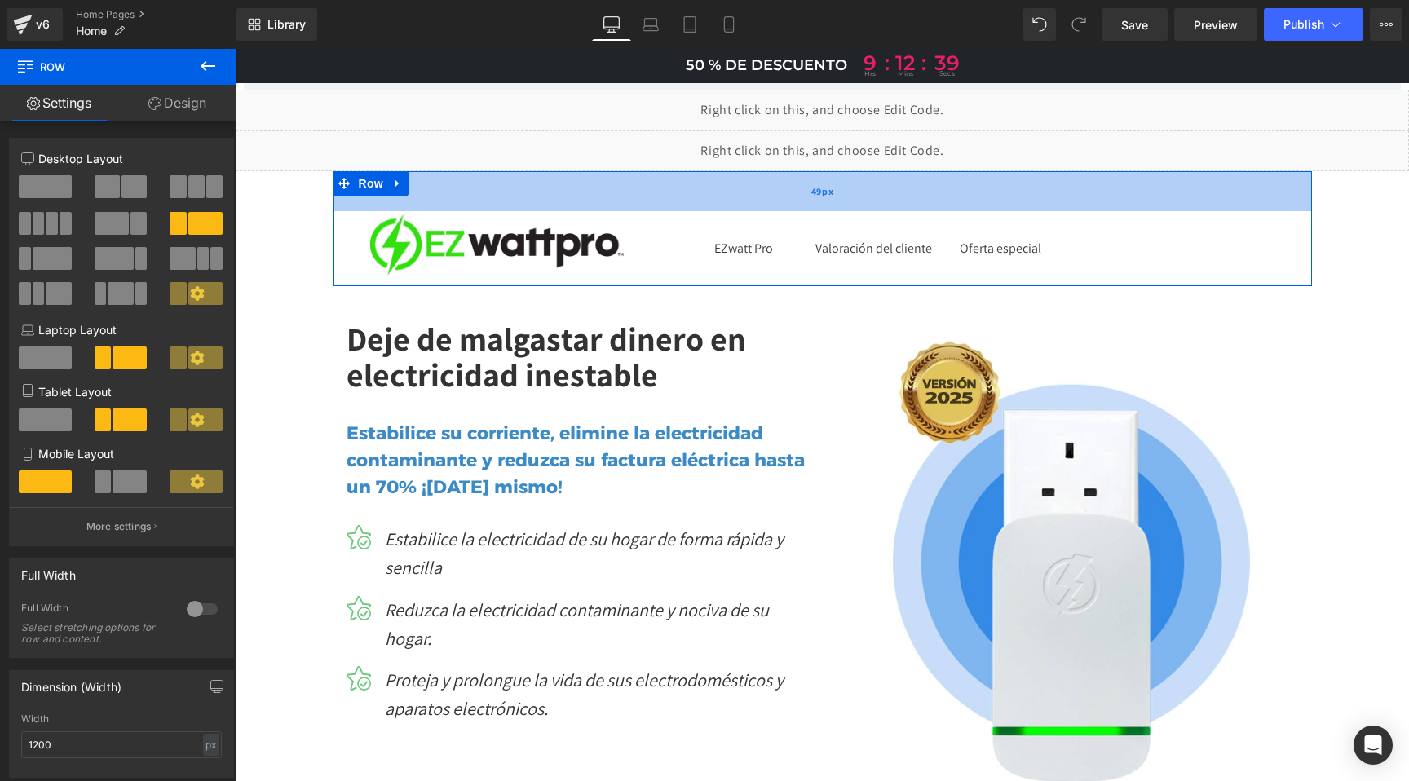
drag, startPoint x: 463, startPoint y: 174, endPoint x: 470, endPoint y: 190, distance: 17.1
click at [470, 190] on div "49px" at bounding box center [822, 191] width 978 height 40
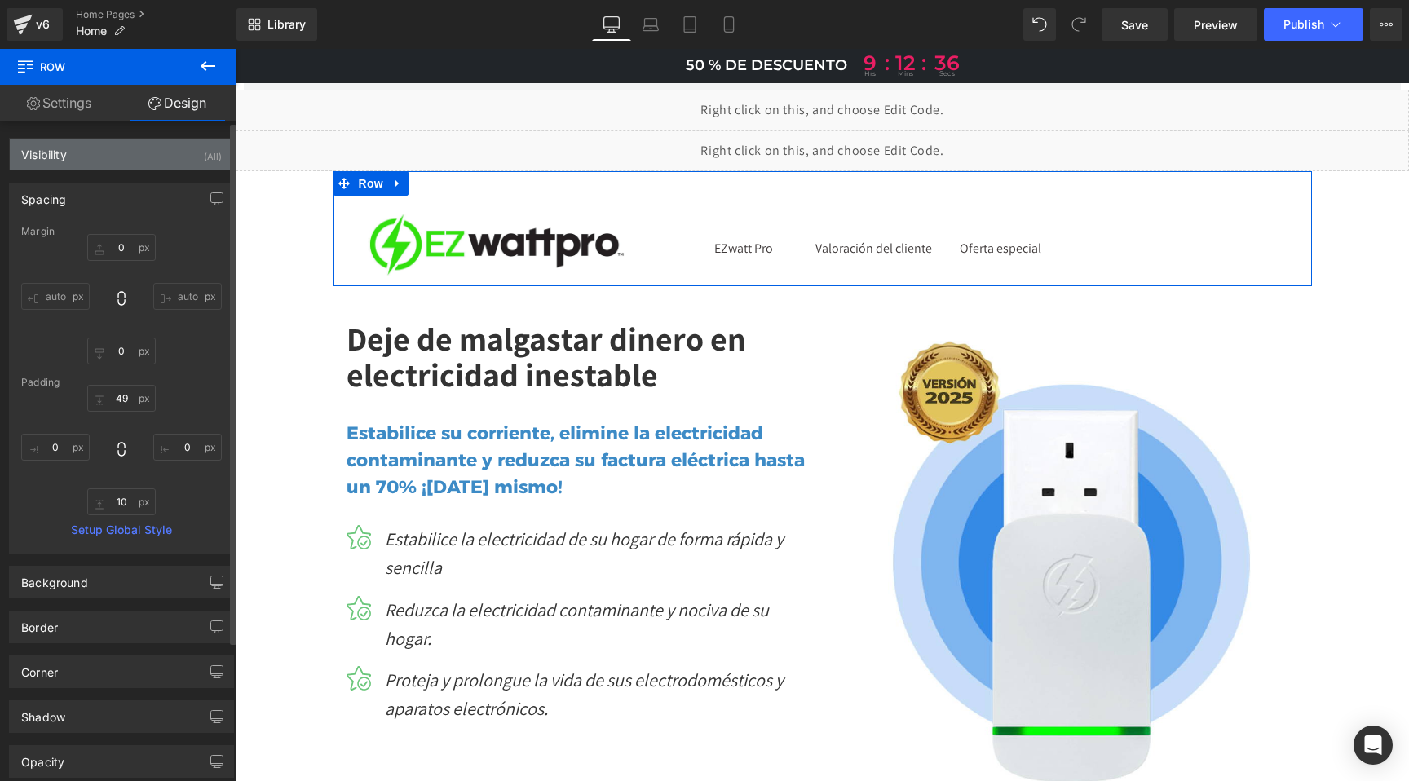
click at [208, 162] on div "(All)" at bounding box center [213, 152] width 18 height 27
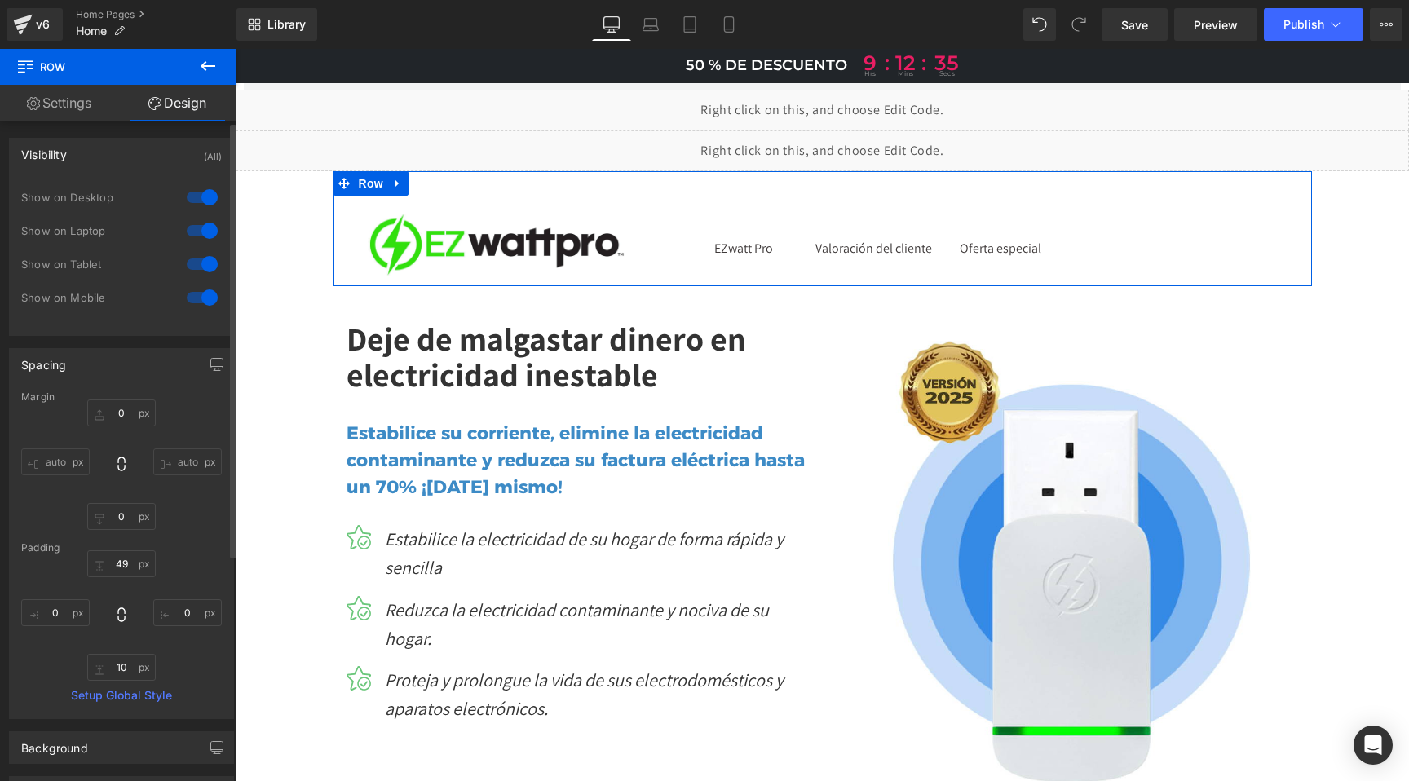
click at [208, 162] on div "(All)" at bounding box center [213, 152] width 18 height 27
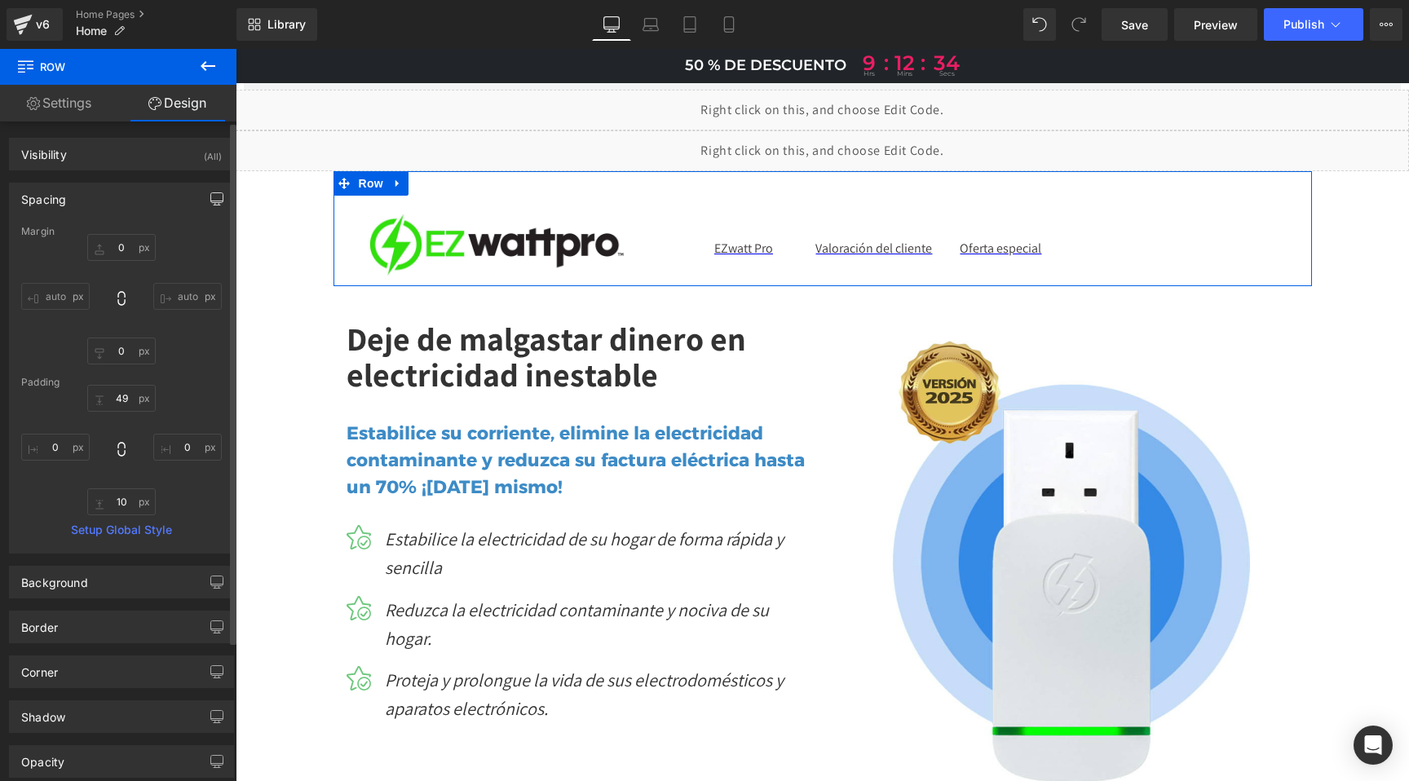
click at [210, 196] on icon "button" at bounding box center [216, 198] width 13 height 13
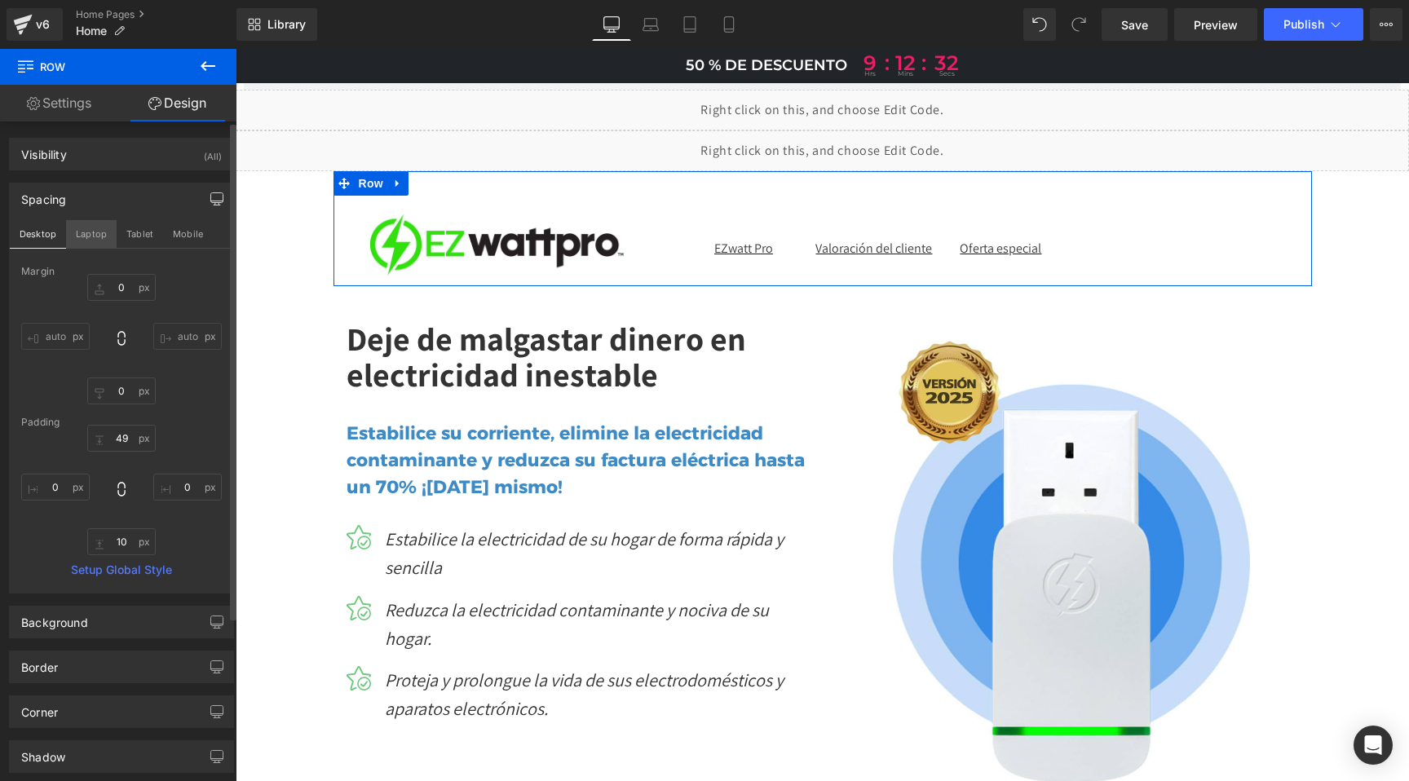
click at [103, 231] on button "Laptop" at bounding box center [91, 234] width 51 height 28
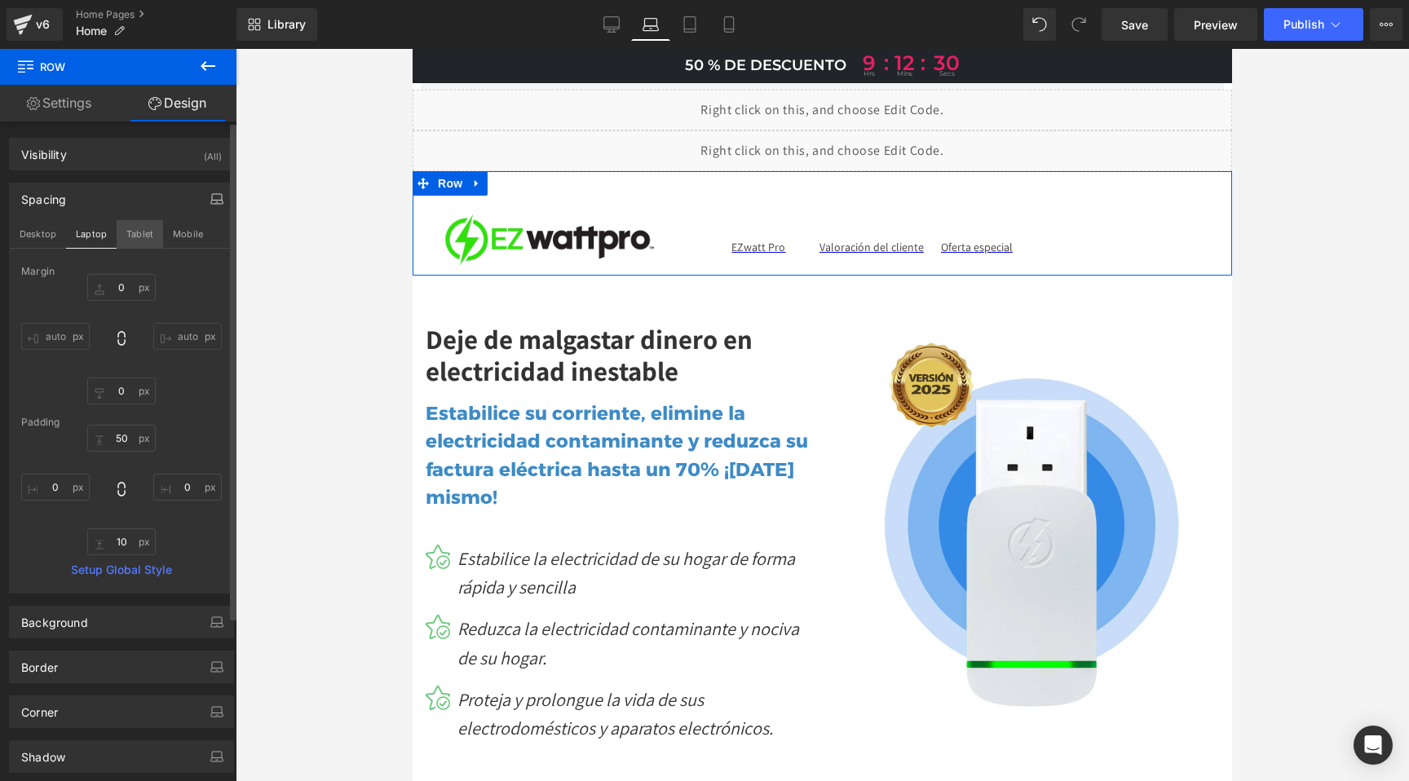
click at [143, 225] on button "Tablet" at bounding box center [140, 234] width 46 height 28
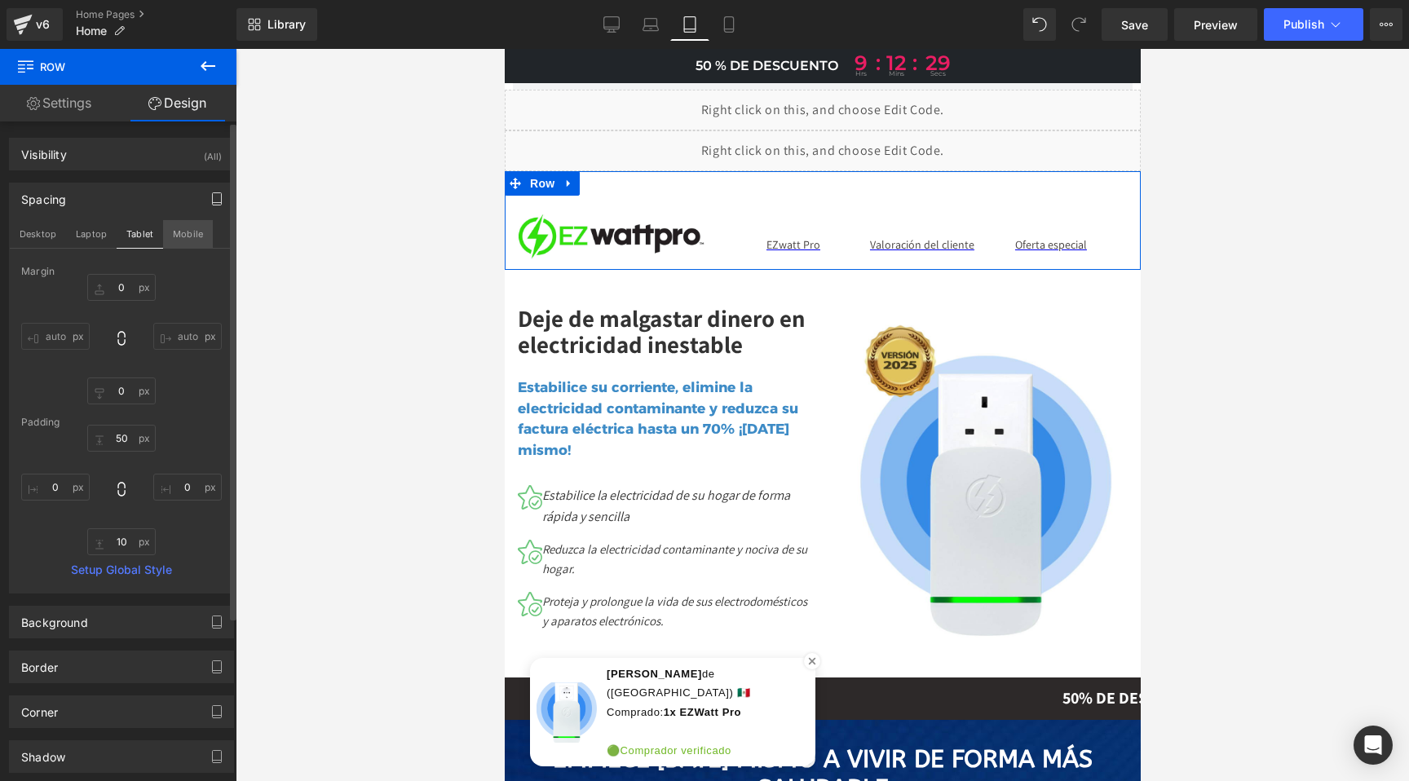
click at [183, 236] on button "Mobile" at bounding box center [188, 234] width 50 height 28
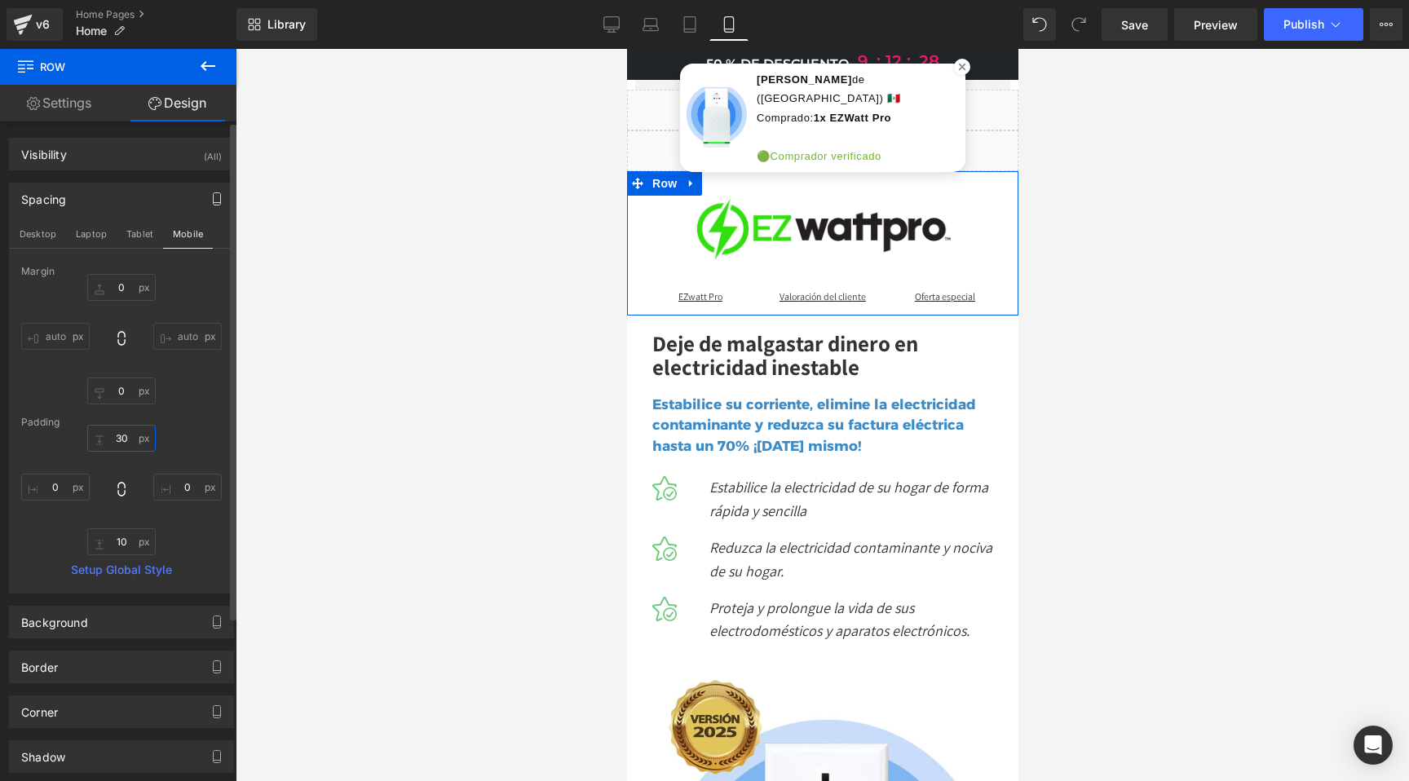
click at [117, 438] on input "49" at bounding box center [121, 438] width 68 height 27
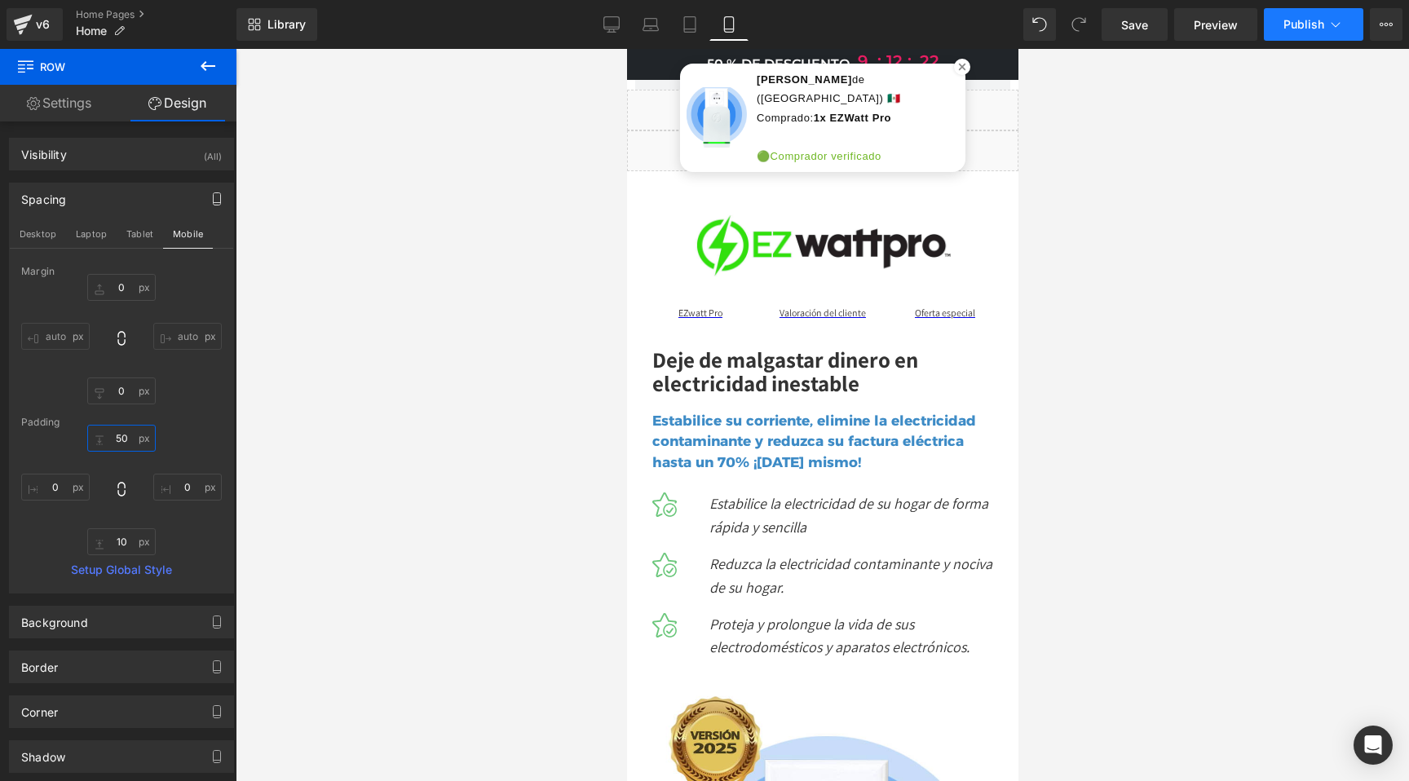
type input "50"
click at [1302, 29] on span "Publish" at bounding box center [1303, 24] width 41 height 13
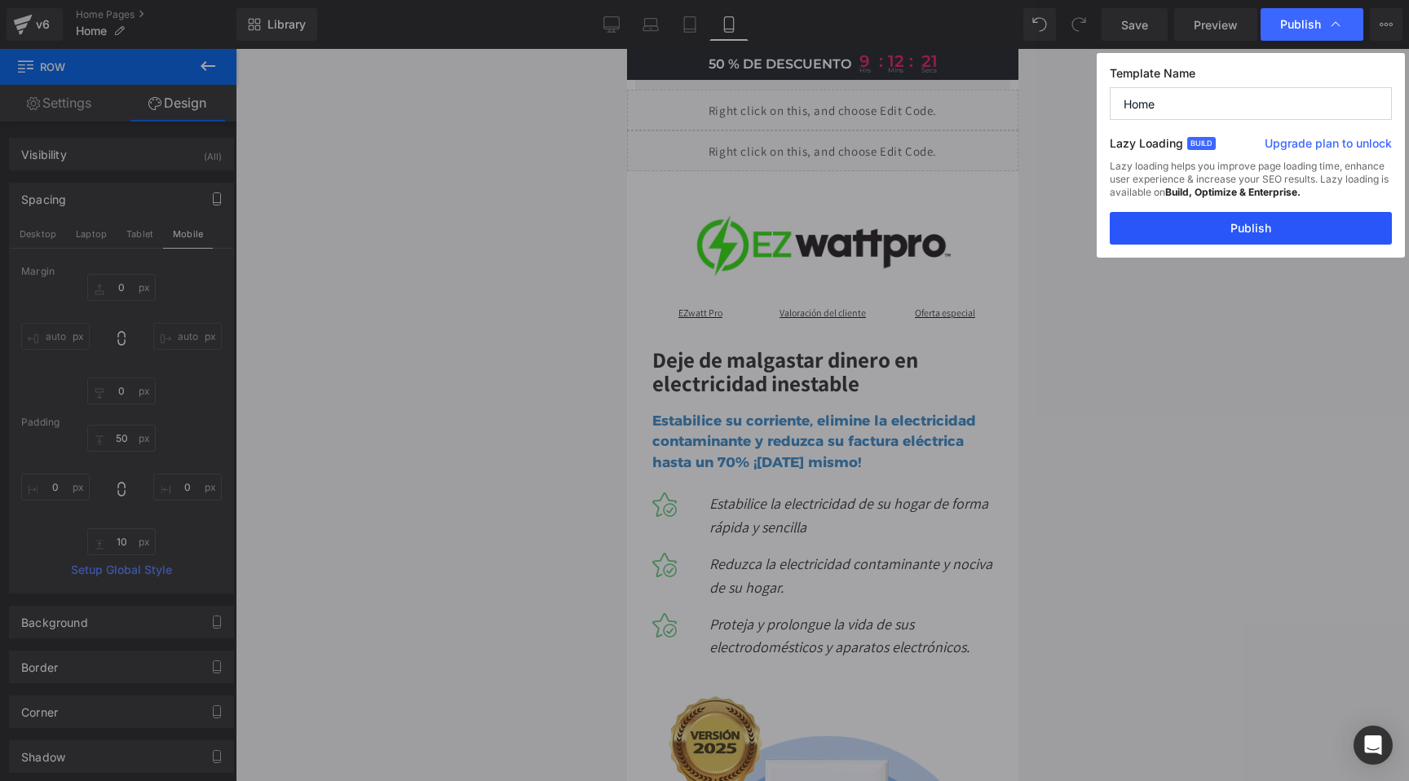
click at [1255, 228] on button "Publish" at bounding box center [1250, 228] width 282 height 33
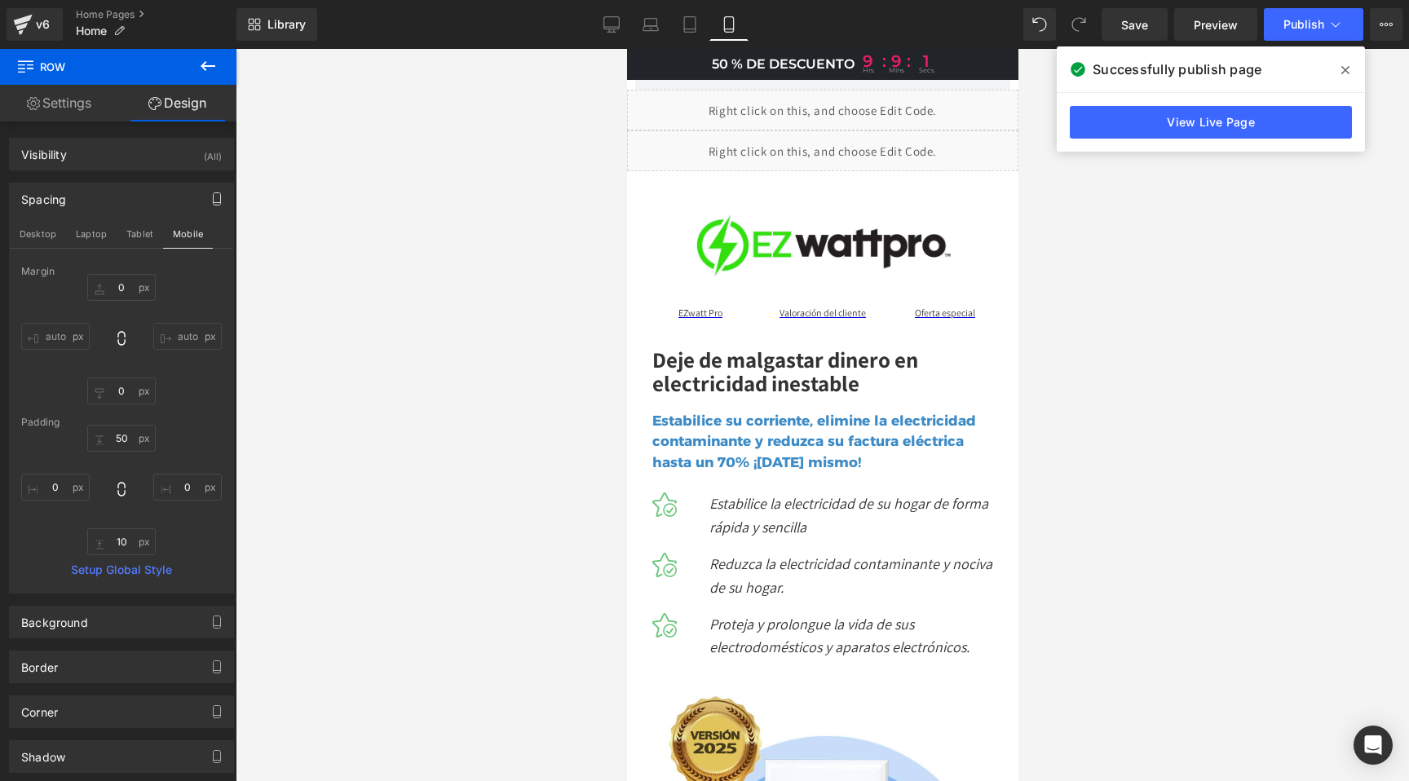
click at [1351, 68] on span at bounding box center [1345, 70] width 26 height 26
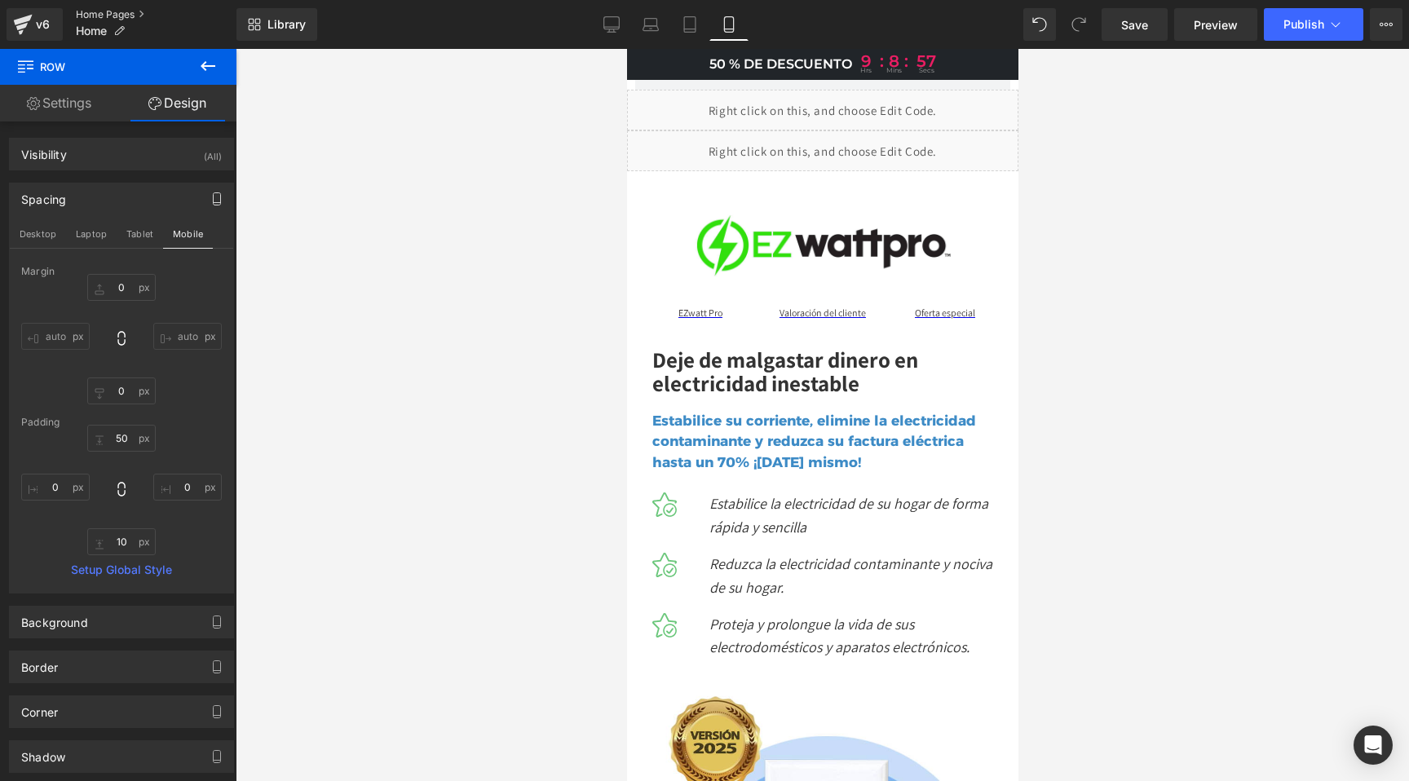
click at [94, 13] on link "Home Pages" at bounding box center [156, 14] width 161 height 13
